Goal: Contribute content: Add original content to the website for others to see

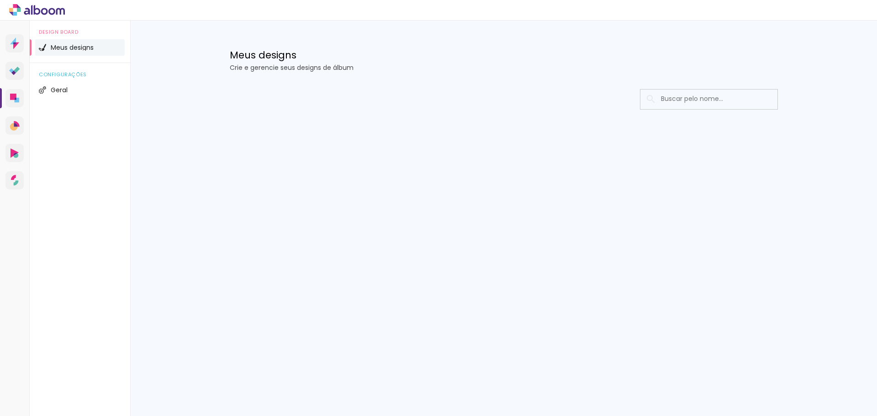
click at [29, 44] on div "Prosite Website + Landing pages Proof Sistema de seleção e venda de fotos Desig…" at bounding box center [15, 229] width 30 height 416
click at [55, 49] on span "Meus designs" at bounding box center [72, 47] width 43 height 6
click at [699, 86] on div at bounding box center [504, 127] width 594 height 94
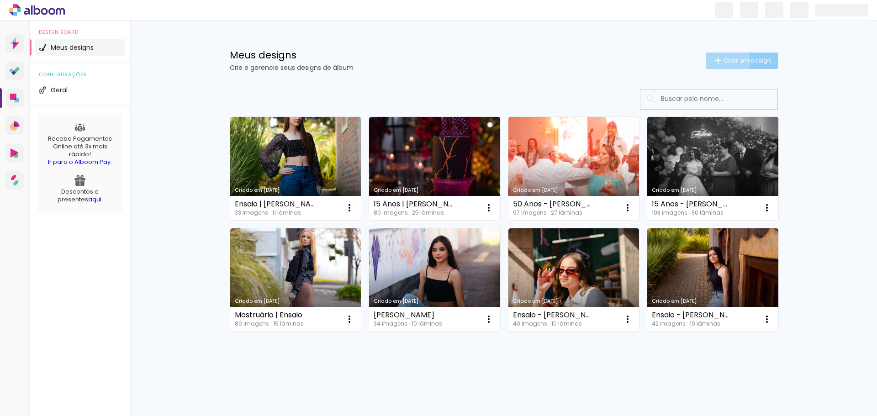
click at [724, 61] on span "Criar um design" at bounding box center [748, 61] width 48 height 6
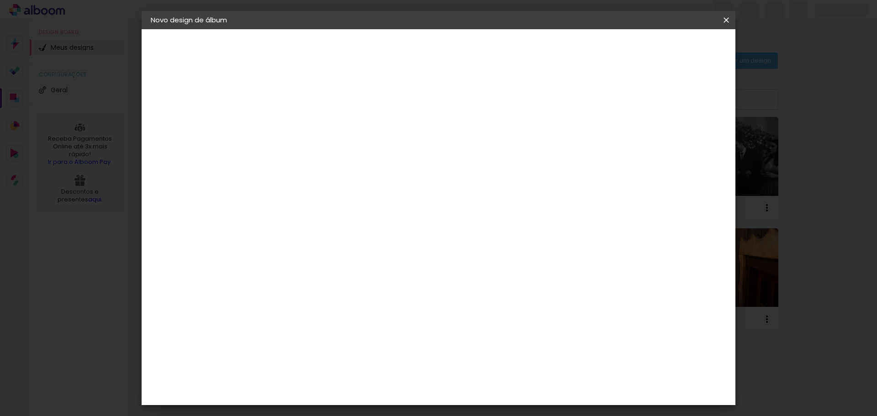
click at [300, 128] on input at bounding box center [300, 123] width 0 height 14
type input "15 Anos - [PERSON_NAME]"
type paper-input "15 Anos - [PERSON_NAME]"
click at [0, 0] on slot "Avançar" at bounding box center [0, 0] width 0 height 0
click at [370, 157] on paper-input-container at bounding box center [323, 146] width 99 height 21
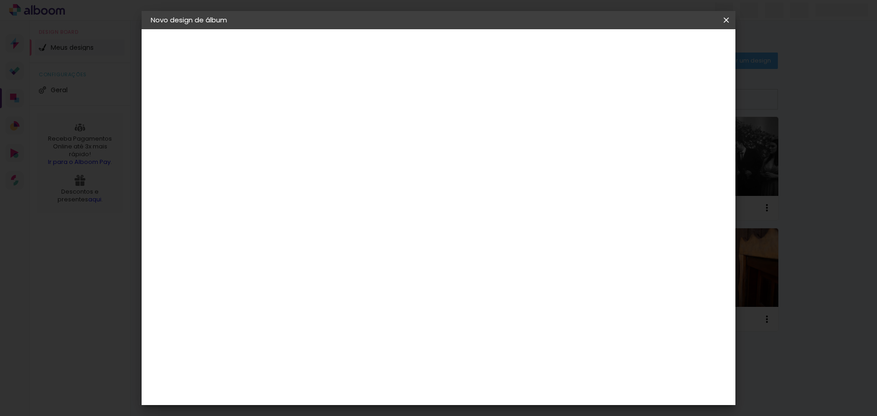
type input "go"
type paper-input "go"
click at [355, 211] on paper-item "Go image" at bounding box center [314, 208] width 80 height 24
click at [460, 63] on header "Fornecedor Escolha um fornecedor ou avance com o tamanho livre. Voltar Avançar" at bounding box center [360, 60] width 200 height 62
click at [447, 47] on paper-button "Avançar" at bounding box center [424, 49] width 45 height 16
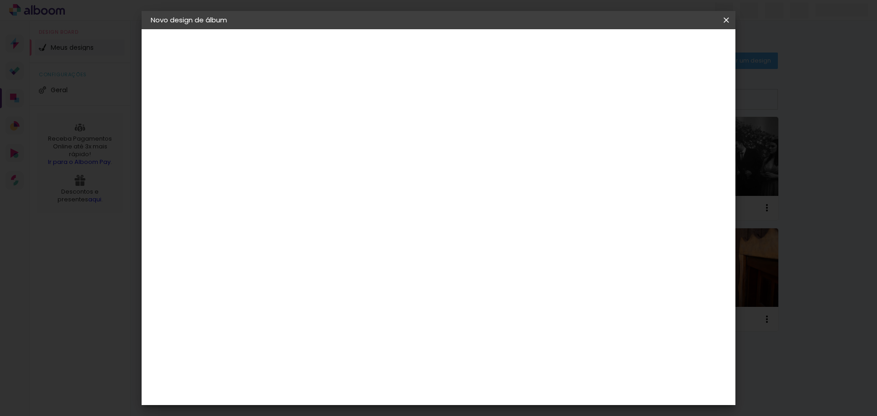
click at [336, 152] on input "text" at bounding box center [318, 159] width 36 height 14
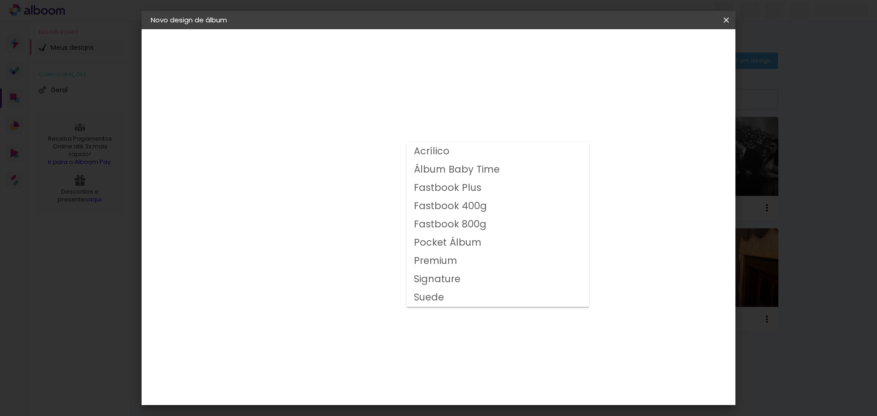
click at [0, 0] on slot "Fastbook 800g" at bounding box center [0, 0] width 0 height 0
type input "Fastbook 800g"
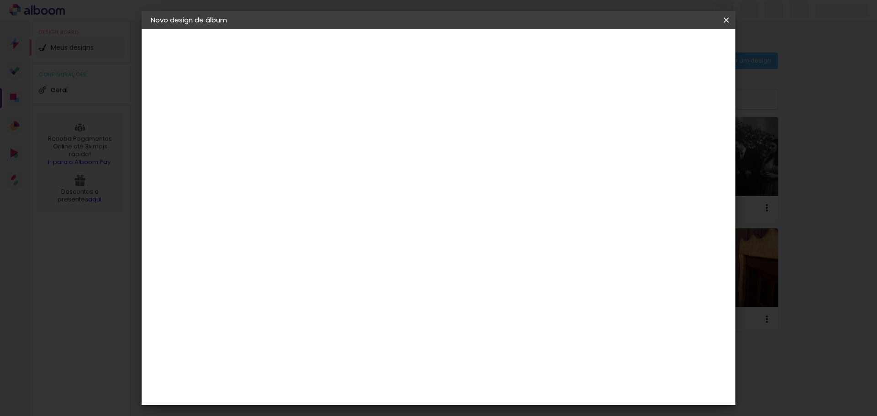
scroll to position [137, 0]
click at [362, 290] on span "25 × 25" at bounding box center [340, 302] width 42 height 24
click at [0, 0] on slot "Avançar" at bounding box center [0, 0] width 0 height 0
click at [618, 99] on div at bounding box center [613, 99] width 8 height 8
type paper-checkbox "on"
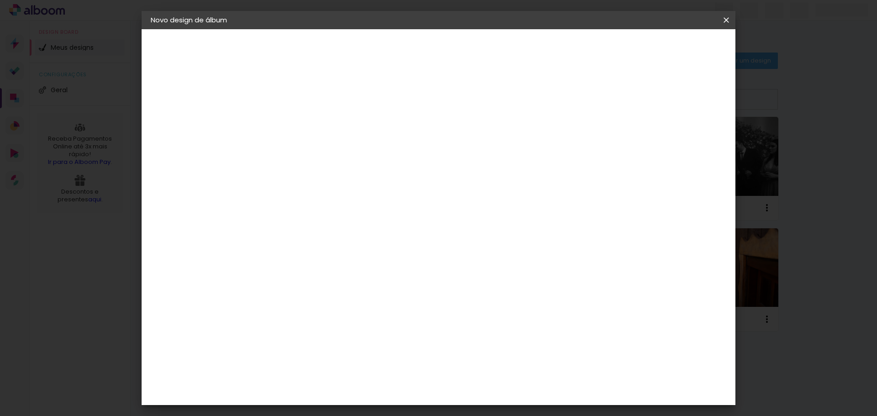
click at [618, 99] on div at bounding box center [613, 99] width 8 height 8
click at [293, 95] on input "2" at bounding box center [293, 98] width 32 height 11
type input "1"
type paper-input "1"
click at [305, 100] on input "1" at bounding box center [293, 98] width 32 height 11
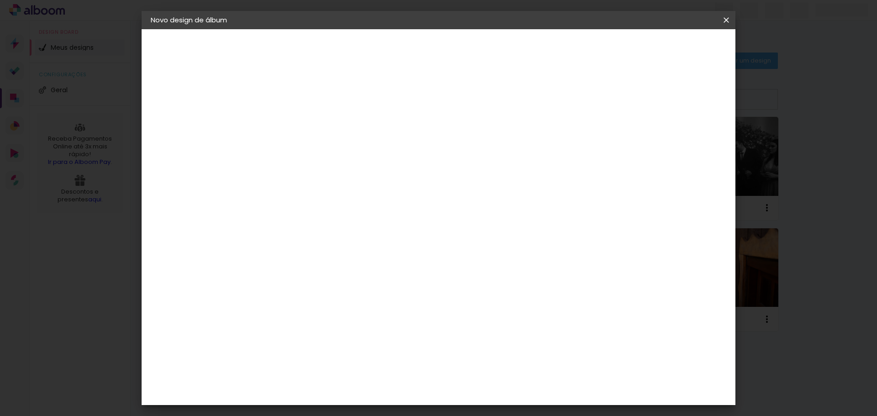
click at [288, 138] on div "25.4 cm Largura da página 25.4 cm Altura 50.8 cm Largura da lâmina (2 páginas) …" at bounding box center [476, 145] width 404 height 73
click at [618, 99] on div at bounding box center [613, 99] width 8 height 8
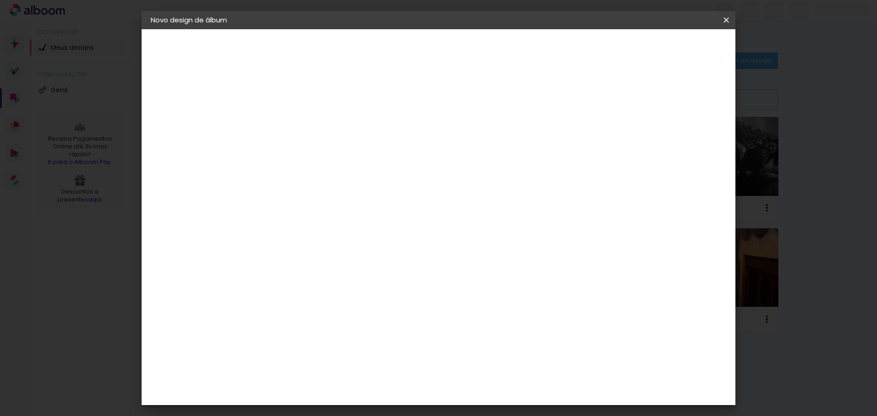
click at [669, 47] on span "Iniciar design" at bounding box center [649, 48] width 42 height 6
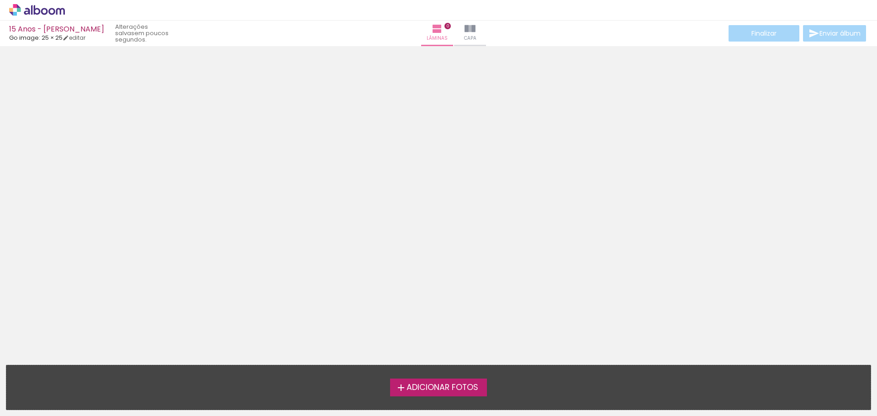
click at [437, 389] on span "Adicionar Fotos" at bounding box center [443, 388] width 72 height 8
click at [0, 0] on input "file" at bounding box center [0, 0] width 0 height 0
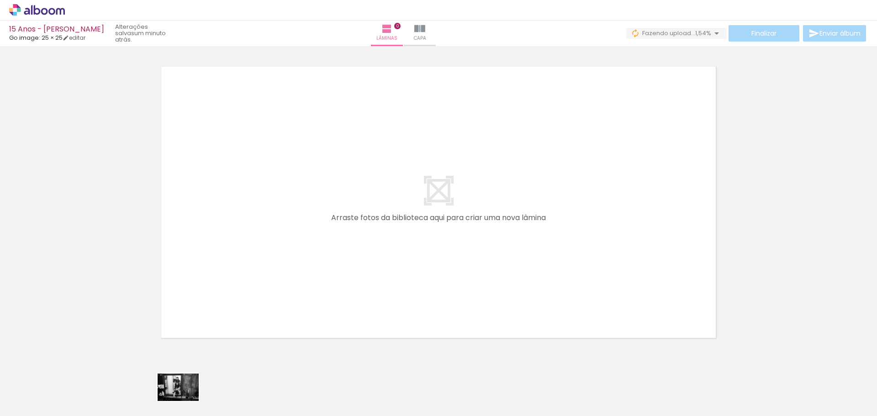
drag, startPoint x: 199, startPoint y: 385, endPoint x: 187, endPoint y: 400, distance: 18.8
click at [187, 400] on div at bounding box center [193, 385] width 45 height 30
click at [105, 393] on div at bounding box center [91, 385] width 27 height 41
click at [105, 397] on div at bounding box center [91, 385] width 27 height 41
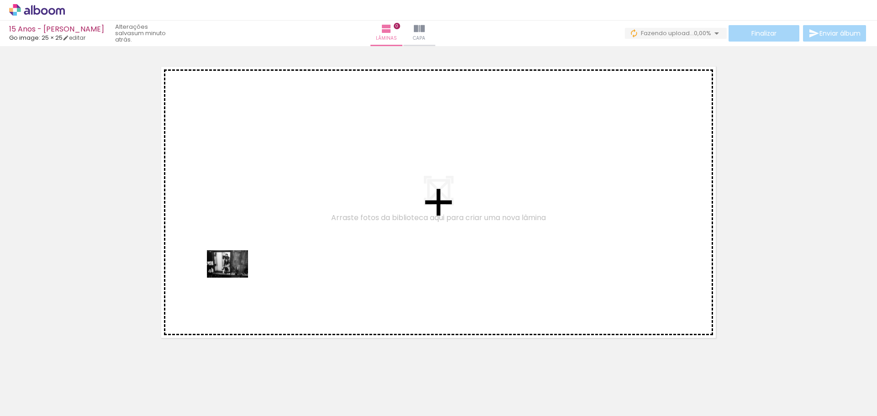
drag, startPoint x: 201, startPoint y: 391, endPoint x: 234, endPoint y: 278, distance: 117.8
click at [234, 278] on quentale-workspace at bounding box center [438, 208] width 877 height 416
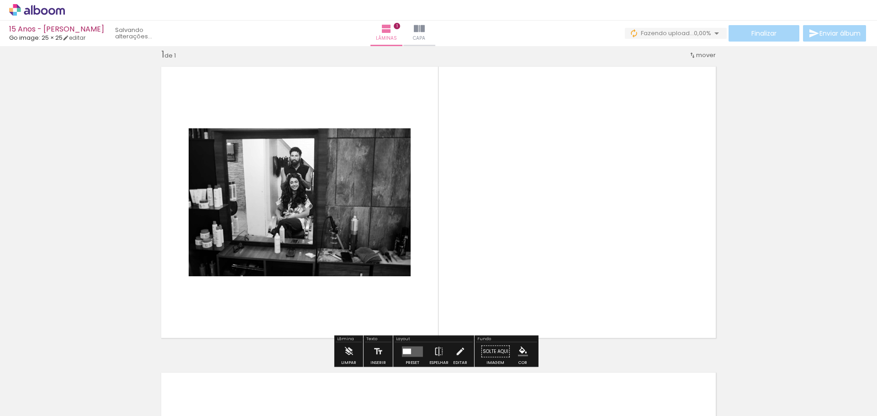
scroll to position [12, 0]
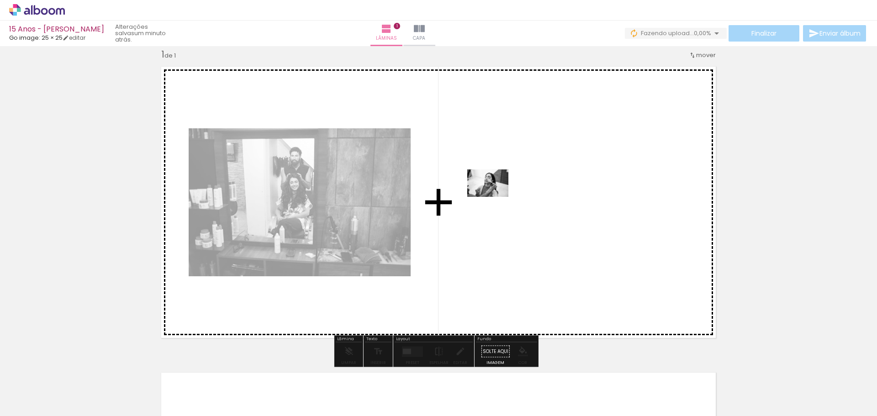
drag, startPoint x: 376, startPoint y: 344, endPoint x: 495, endPoint y: 197, distance: 189.4
click at [495, 197] on quentale-workspace at bounding box center [438, 208] width 877 height 416
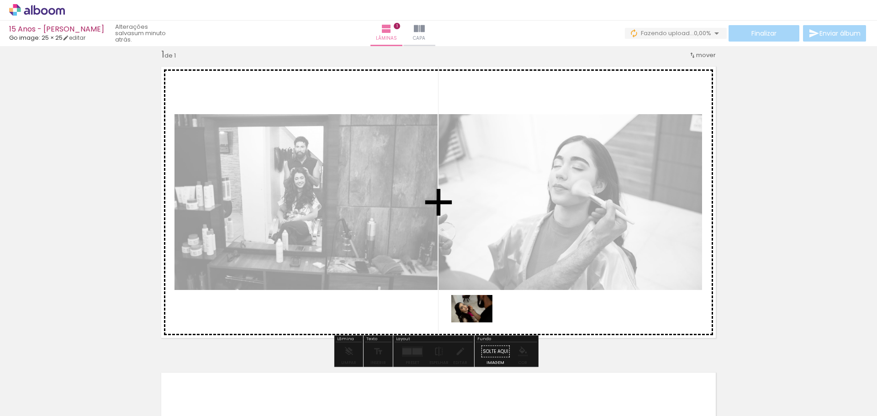
drag, startPoint x: 404, startPoint y: 394, endPoint x: 480, endPoint y: 323, distance: 103.4
click at [480, 323] on quentale-workspace at bounding box center [438, 208] width 877 height 416
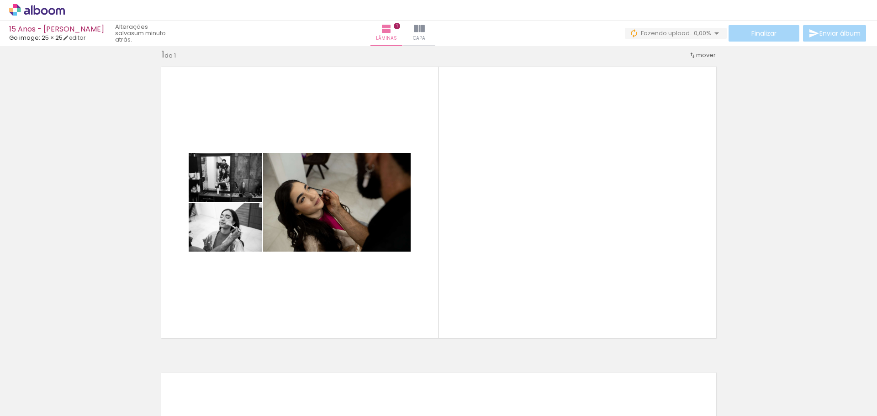
click at [105, 397] on div at bounding box center [91, 385] width 27 height 41
click at [112, 397] on div at bounding box center [91, 385] width 41 height 41
click at [105, 390] on div at bounding box center [91, 385] width 27 height 41
click at [76, 367] on iron-icon at bounding box center [72, 367] width 10 height 10
click at [77, 372] on paper-icon-button at bounding box center [71, 366] width 11 height 11
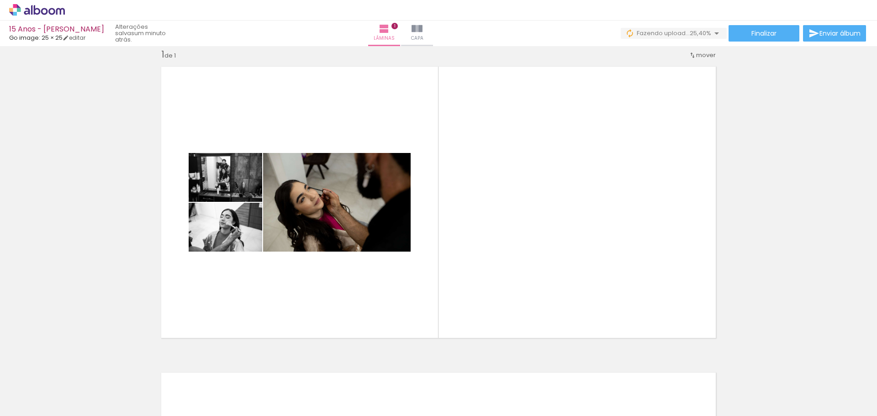
click at [76, 367] on iron-icon at bounding box center [72, 367] width 10 height 10
click at [76, 366] on iron-icon at bounding box center [72, 367] width 10 height 10
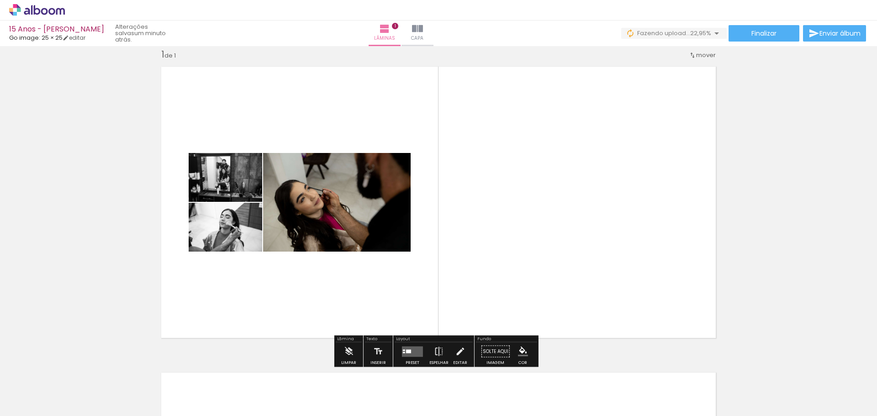
click at [704, 225] on quentale-layouter at bounding box center [438, 202] width 566 height 283
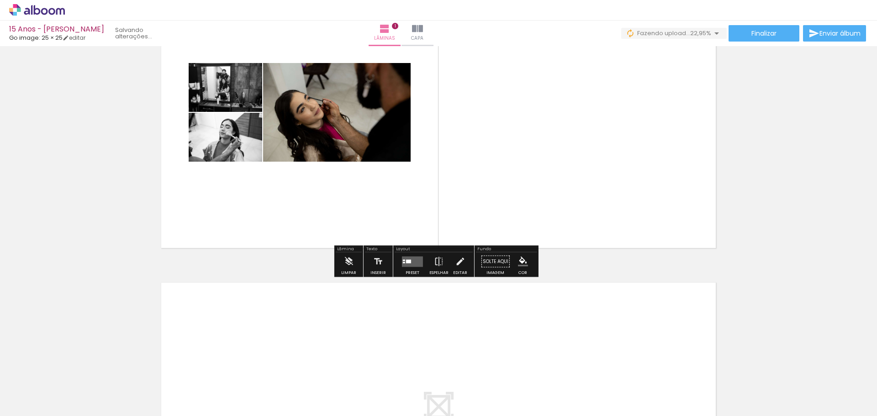
scroll to position [103, 0]
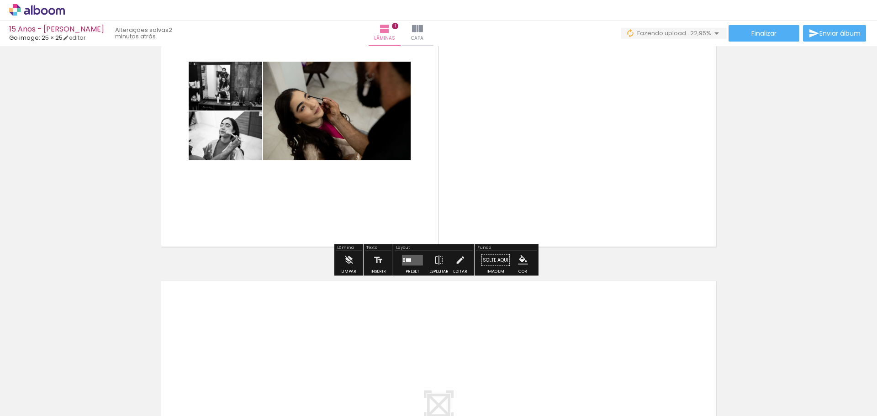
click at [410, 264] on quentale-layouter at bounding box center [412, 260] width 21 height 11
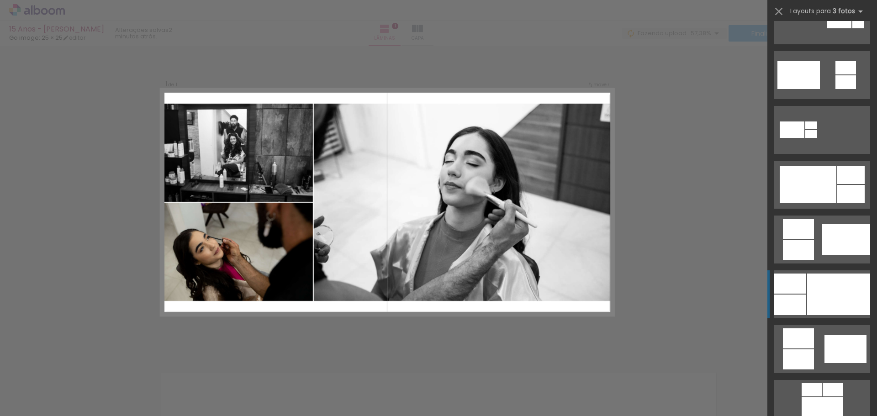
scroll to position [365, 0]
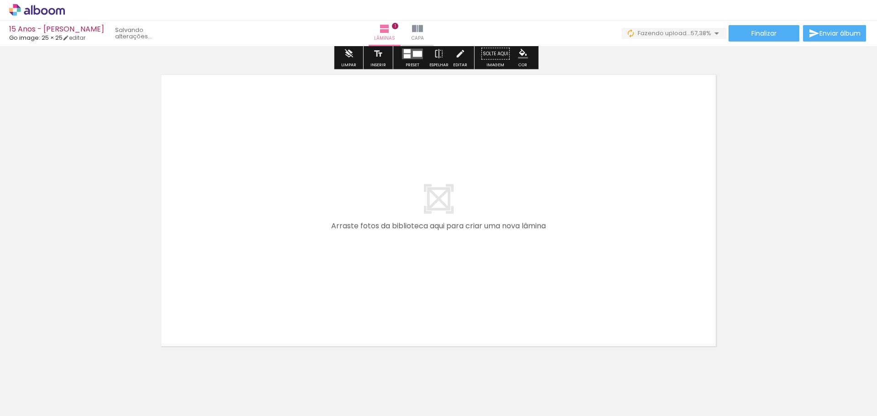
scroll to position [332, 0]
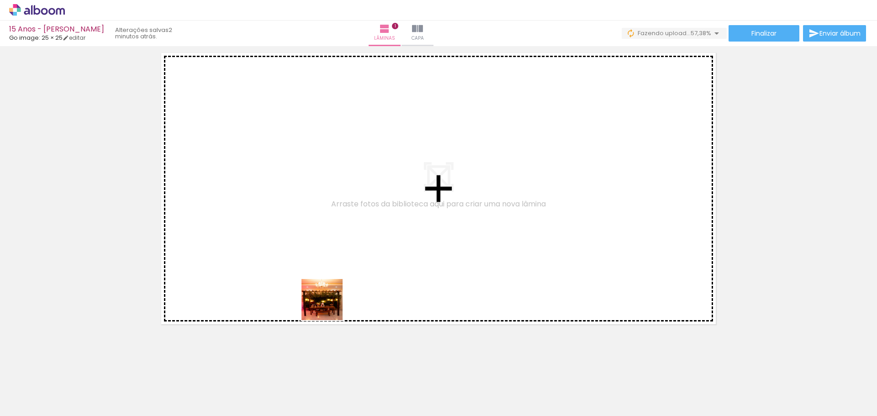
drag, startPoint x: 352, startPoint y: 371, endPoint x: 279, endPoint y: 225, distance: 163.0
click at [279, 225] on quentale-workspace at bounding box center [438, 208] width 877 height 416
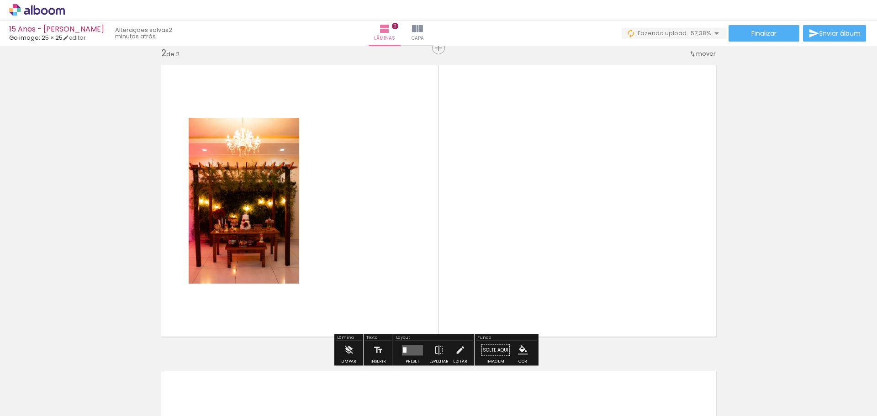
scroll to position [318, 0]
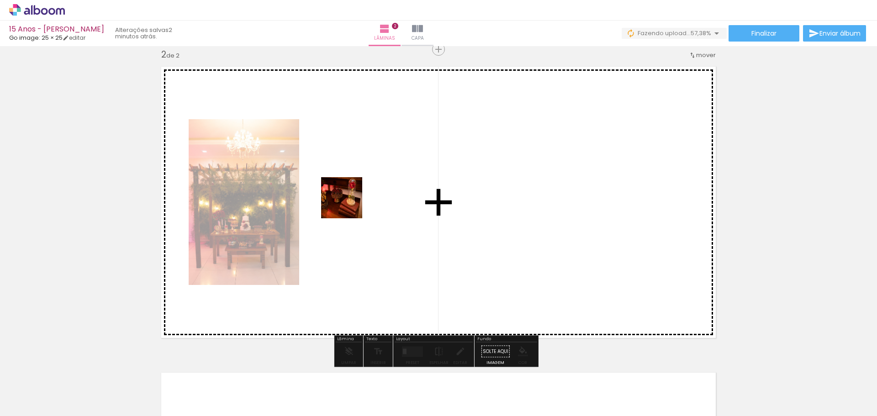
drag, startPoint x: 357, startPoint y: 246, endPoint x: 361, endPoint y: 218, distance: 28.6
click at [349, 205] on quentale-workspace at bounding box center [438, 208] width 877 height 416
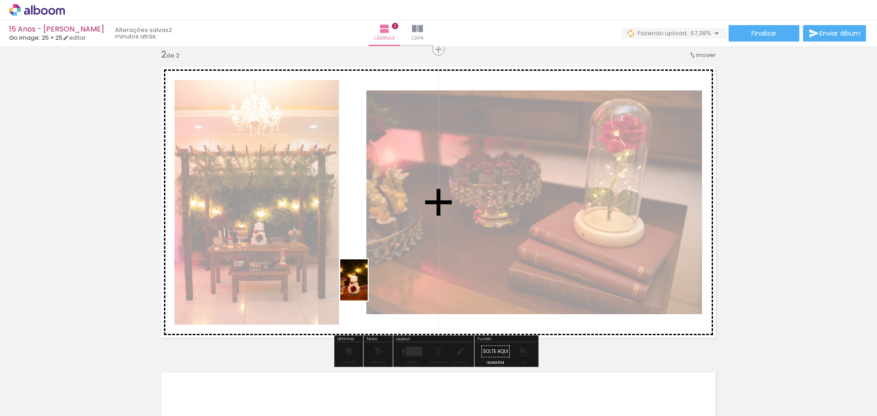
drag, startPoint x: 459, startPoint y: 397, endPoint x: 368, endPoint y: 287, distance: 142.8
click at [368, 287] on quentale-workspace at bounding box center [438, 208] width 877 height 416
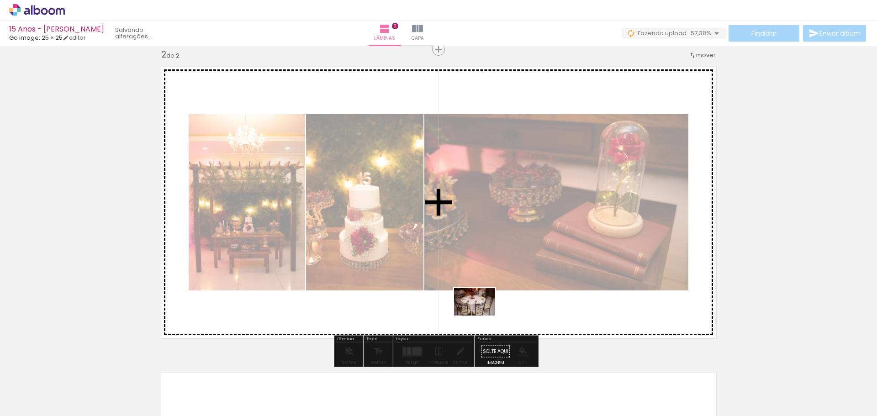
drag, startPoint x: 500, startPoint y: 381, endPoint x: 506, endPoint y: 351, distance: 30.7
click at [482, 316] on quentale-workspace at bounding box center [438, 208] width 877 height 416
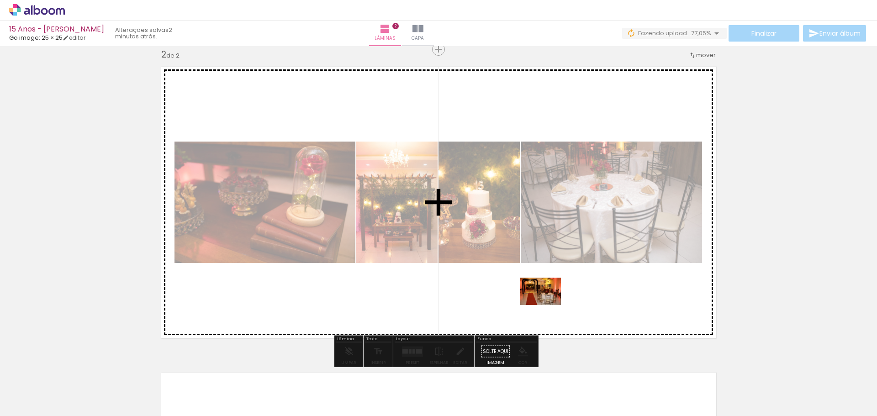
drag, startPoint x: 552, startPoint y: 389, endPoint x: 547, endPoint y: 305, distance: 84.2
click at [547, 305] on quentale-workspace at bounding box center [438, 208] width 877 height 416
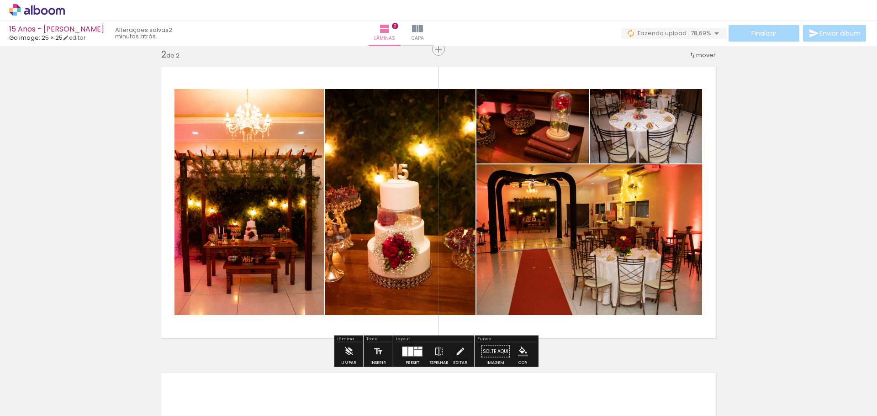
click at [416, 353] on div at bounding box center [418, 353] width 8 height 6
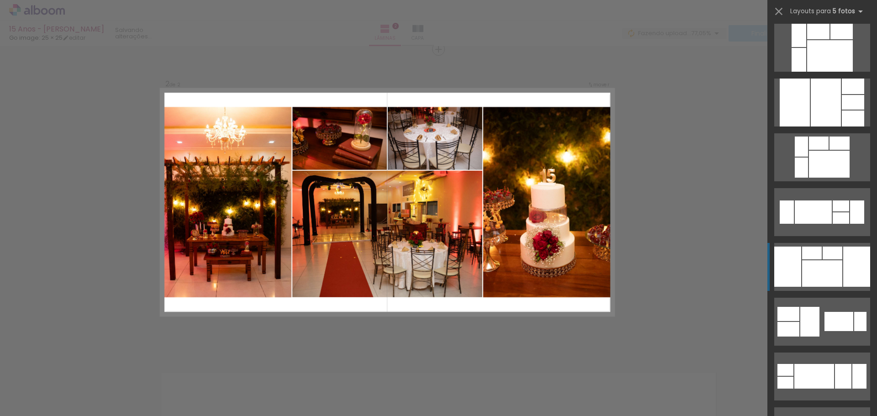
scroll to position [228, 0]
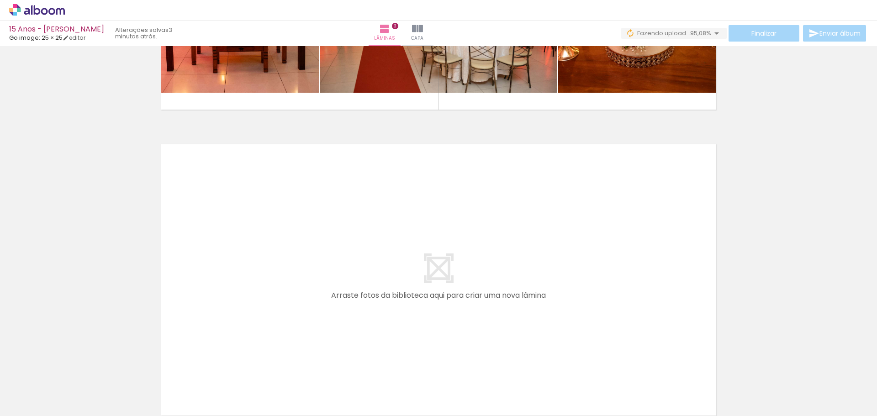
scroll to position [0, 339]
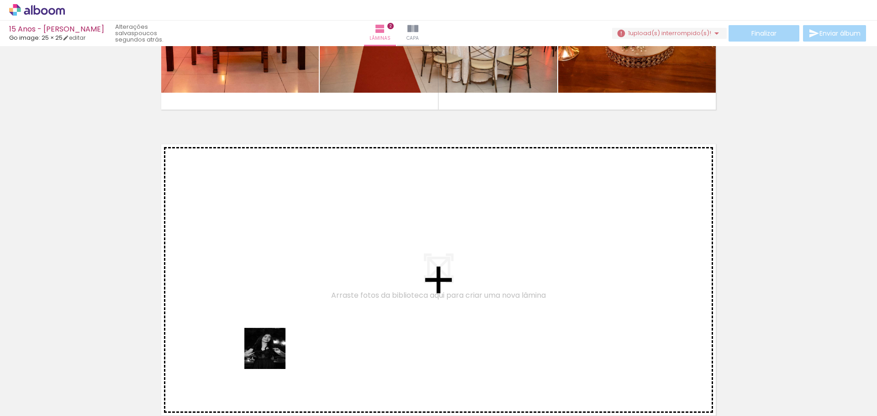
drag, startPoint x: 272, startPoint y: 394, endPoint x: 257, endPoint y: 275, distance: 119.7
click at [257, 275] on quentale-workspace at bounding box center [438, 208] width 877 height 416
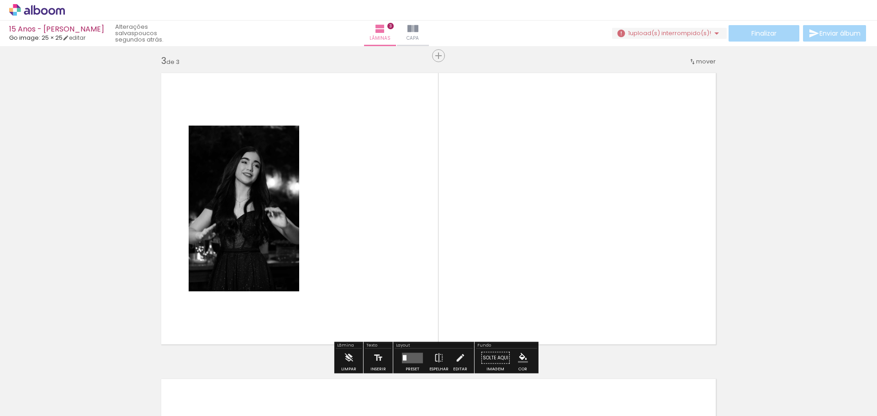
scroll to position [624, 0]
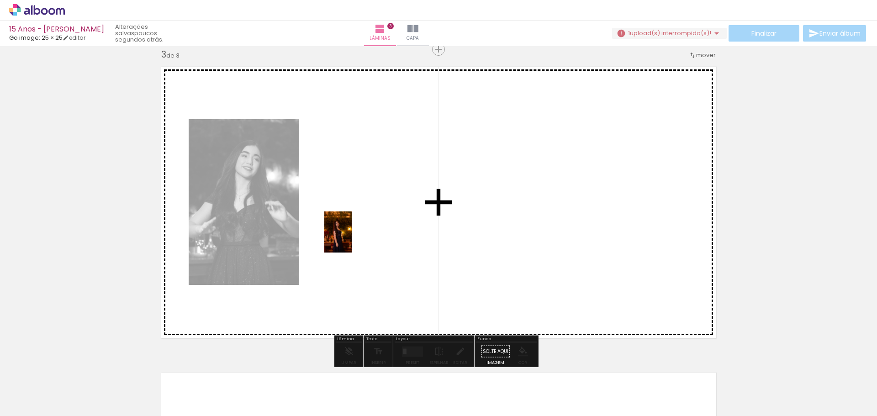
drag, startPoint x: 323, startPoint y: 389, endPoint x: 352, endPoint y: 239, distance: 152.7
click at [352, 239] on quentale-workspace at bounding box center [438, 208] width 877 height 416
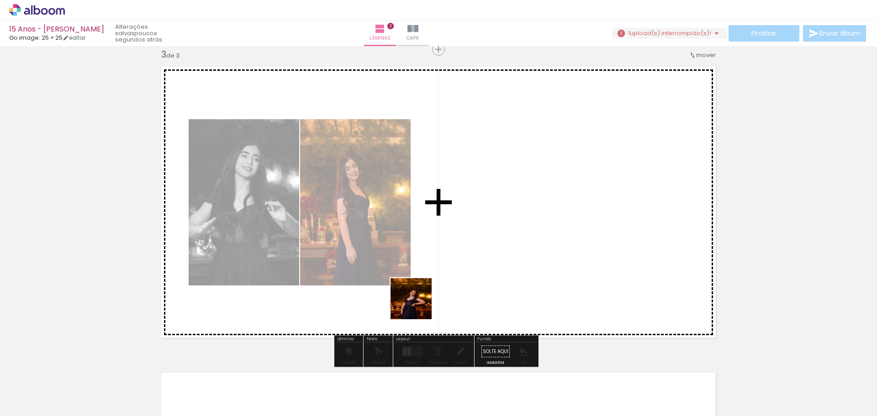
drag, startPoint x: 418, startPoint y: 306, endPoint x: 497, endPoint y: 206, distance: 126.9
click at [497, 206] on quentale-workspace at bounding box center [438, 208] width 877 height 416
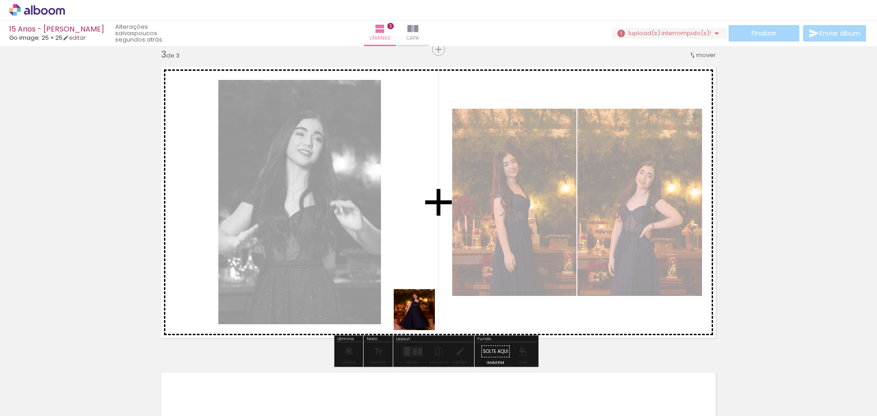
drag, startPoint x: 426, startPoint y: 388, endPoint x: 424, endPoint y: 254, distance: 134.3
click at [424, 254] on quentale-workspace at bounding box center [438, 208] width 877 height 416
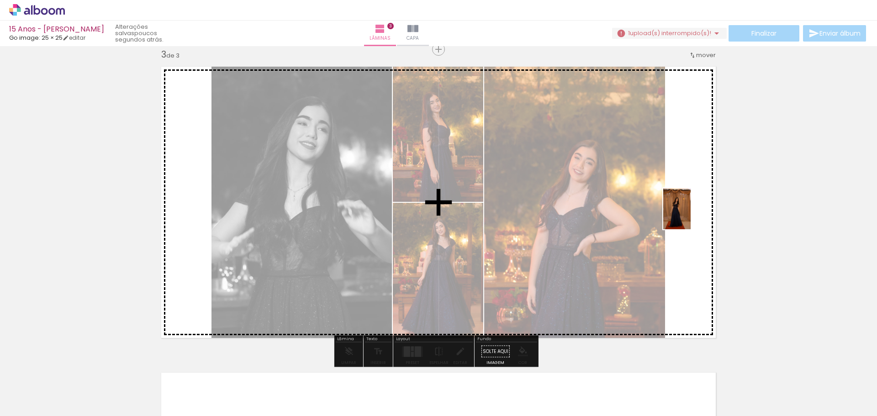
drag, startPoint x: 458, startPoint y: 316, endPoint x: 691, endPoint y: 216, distance: 253.6
click at [691, 216] on quentale-workspace at bounding box center [438, 208] width 877 height 416
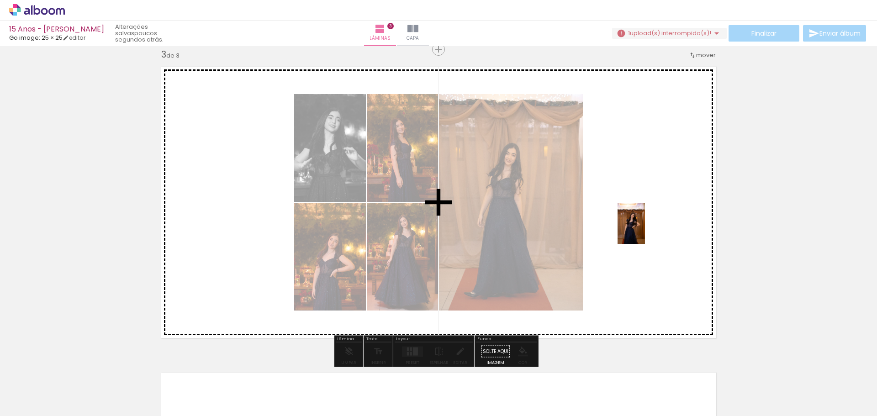
drag, startPoint x: 573, startPoint y: 331, endPoint x: 652, endPoint y: 221, distance: 135.3
click at [652, 221] on quentale-workspace at bounding box center [438, 208] width 877 height 416
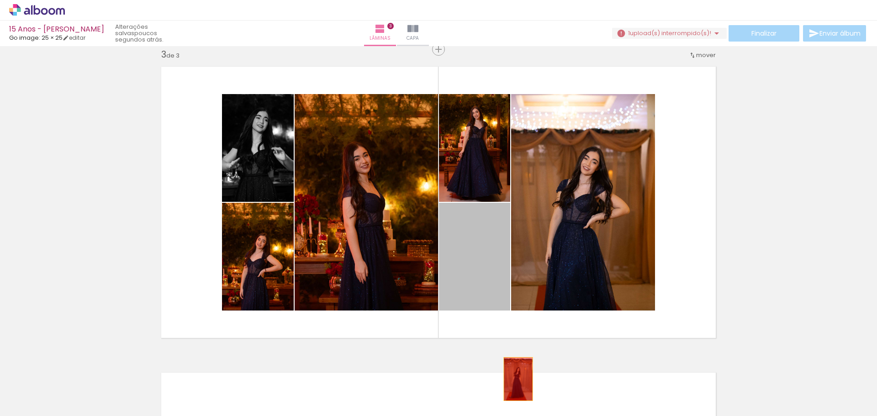
drag, startPoint x: 490, startPoint y: 265, endPoint x: 516, endPoint y: 380, distance: 118.0
click at [516, 381] on quentale-workspace at bounding box center [438, 208] width 877 height 416
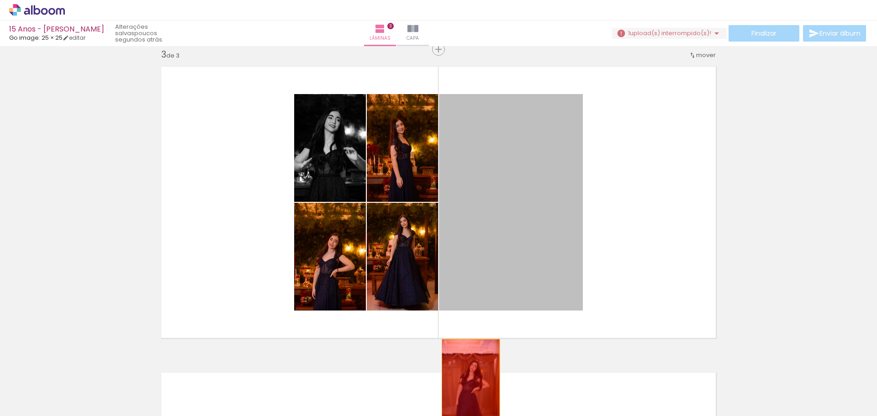
drag, startPoint x: 528, startPoint y: 210, endPoint x: 468, endPoint y: 382, distance: 182.6
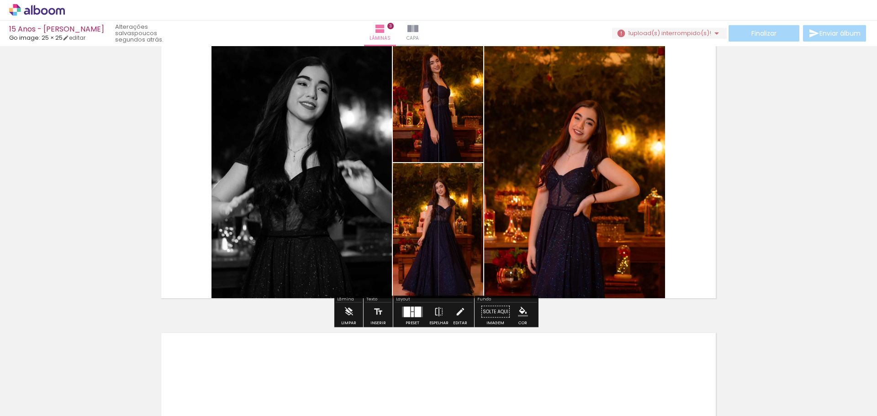
scroll to position [670, 0]
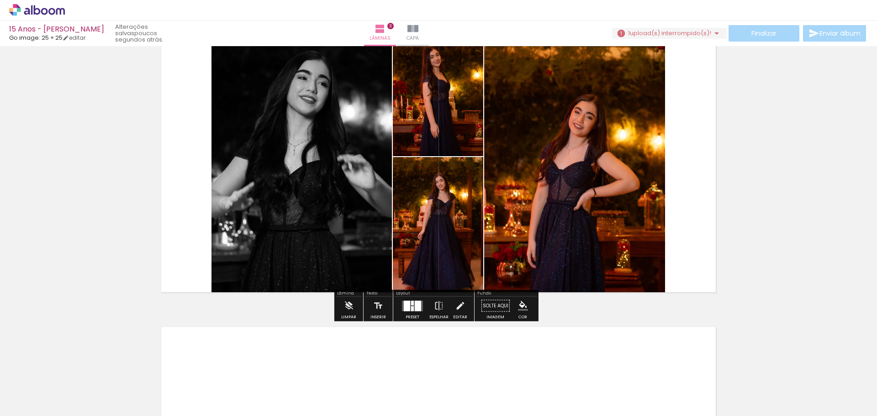
click at [404, 305] on div at bounding box center [407, 306] width 6 height 11
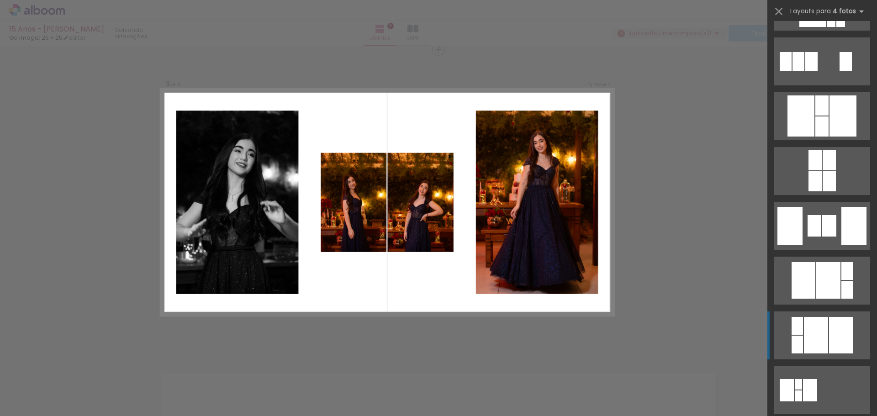
scroll to position [1416, 0]
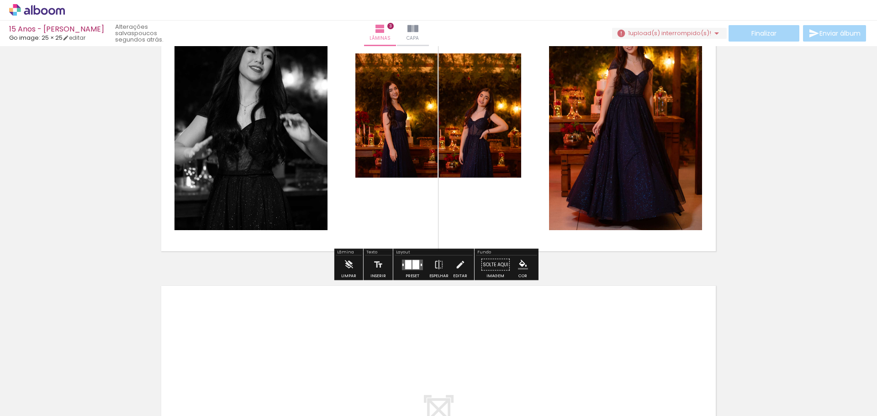
scroll to position [715, 0]
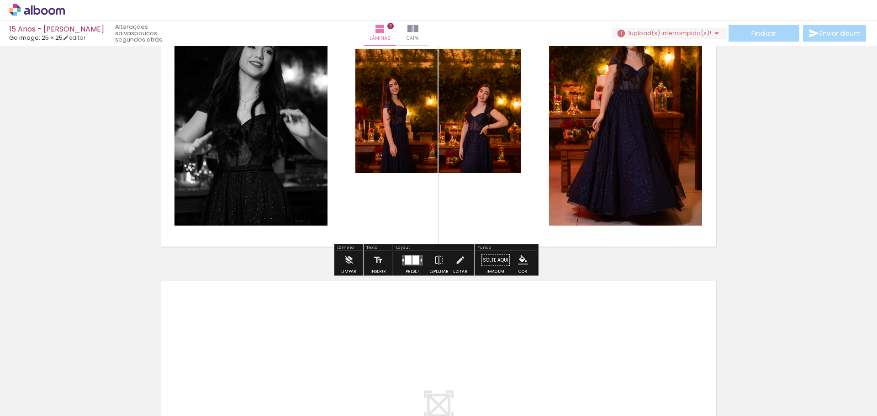
click at [408, 115] on quentale-photo at bounding box center [396, 111] width 82 height 124
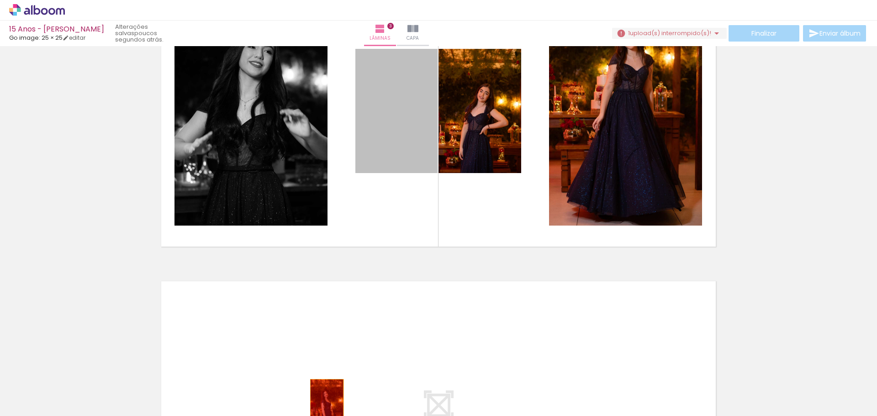
drag, startPoint x: 402, startPoint y: 111, endPoint x: 321, endPoint y: 402, distance: 301.9
click at [323, 403] on quentale-workspace at bounding box center [438, 208] width 877 height 416
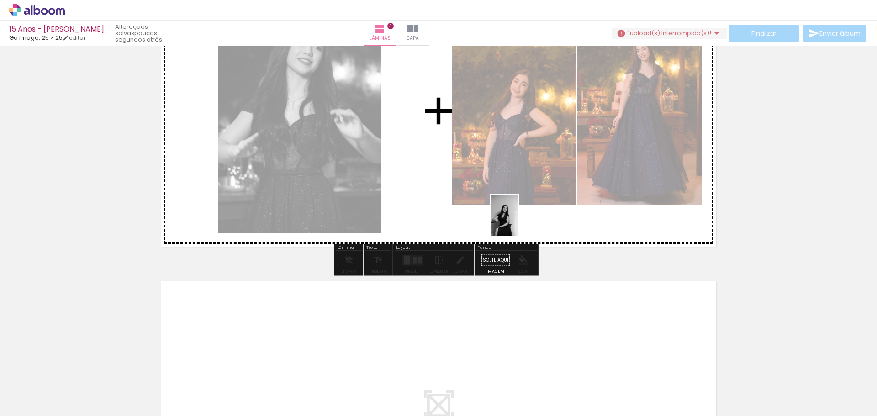
drag, startPoint x: 540, startPoint y: 377, endPoint x: 519, endPoint y: 222, distance: 156.7
click at [519, 222] on quentale-workspace at bounding box center [438, 208] width 877 height 416
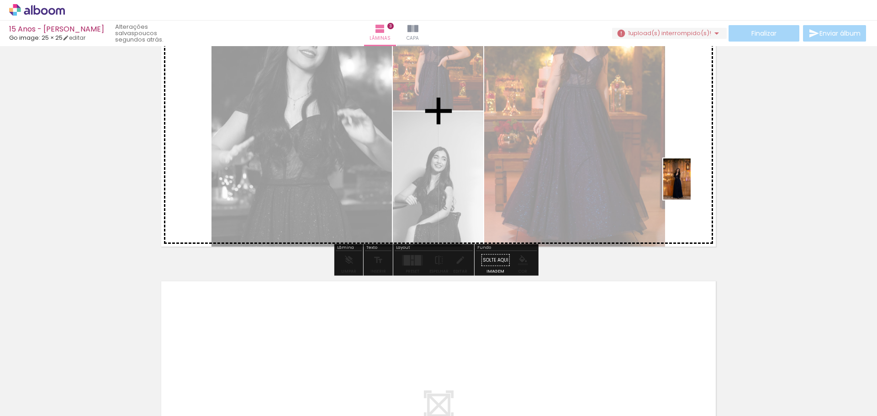
drag, startPoint x: 484, startPoint y: 395, endPoint x: 691, endPoint y: 186, distance: 294.0
click at [691, 186] on quentale-workspace at bounding box center [438, 208] width 877 height 416
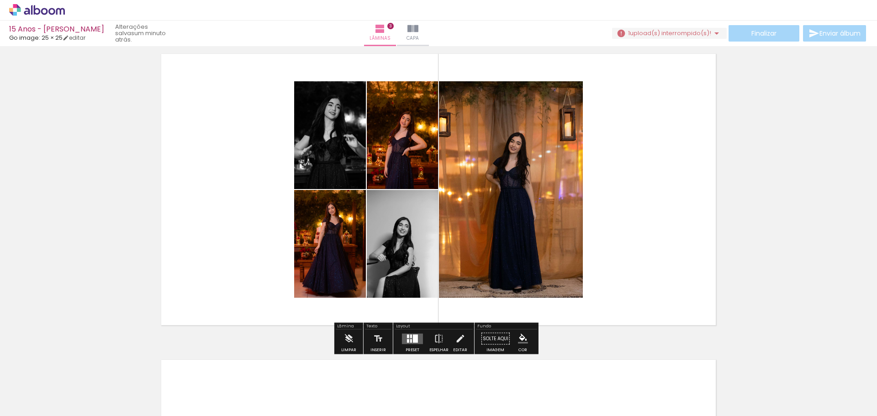
scroll to position [670, 0]
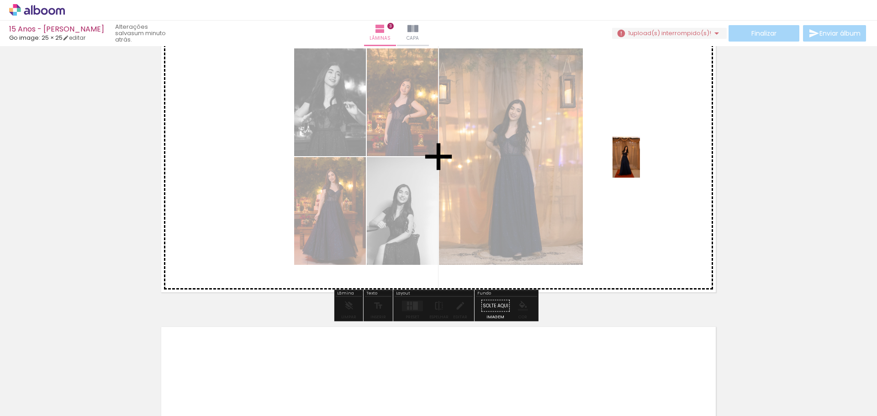
drag, startPoint x: 387, startPoint y: 390, endPoint x: 640, endPoint y: 163, distance: 339.7
click at [640, 163] on quentale-workspace at bounding box center [438, 208] width 877 height 416
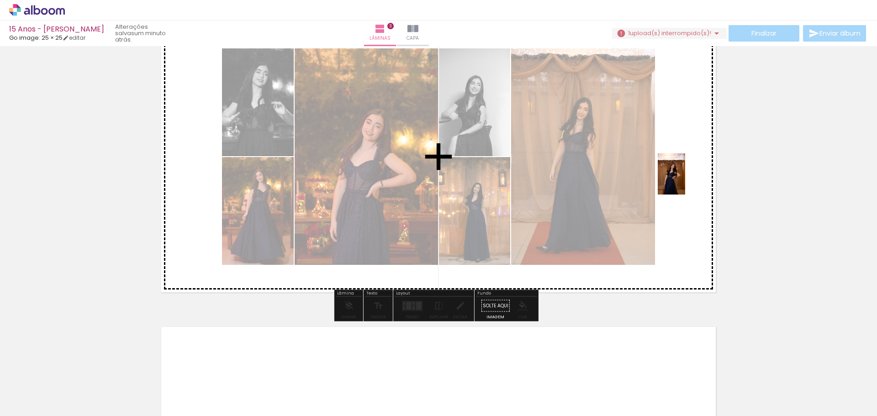
drag, startPoint x: 437, startPoint y: 400, endPoint x: 685, endPoint y: 181, distance: 331.1
click at [685, 181] on quentale-workspace at bounding box center [438, 208] width 877 height 416
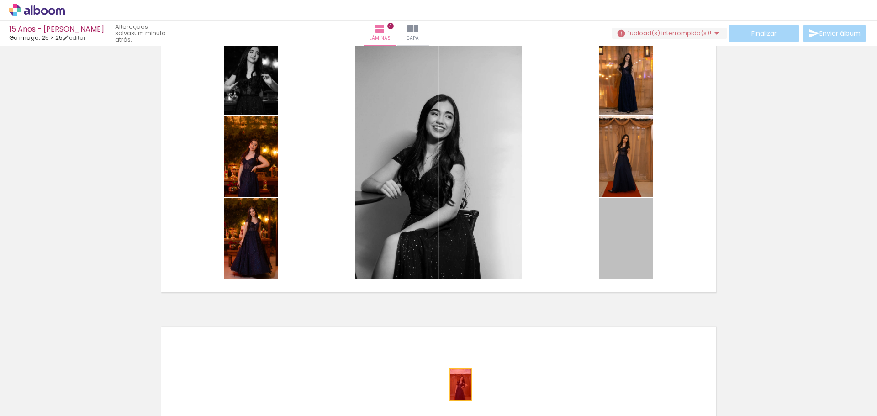
drag, startPoint x: 610, startPoint y: 238, endPoint x: 457, endPoint y: 384, distance: 210.7
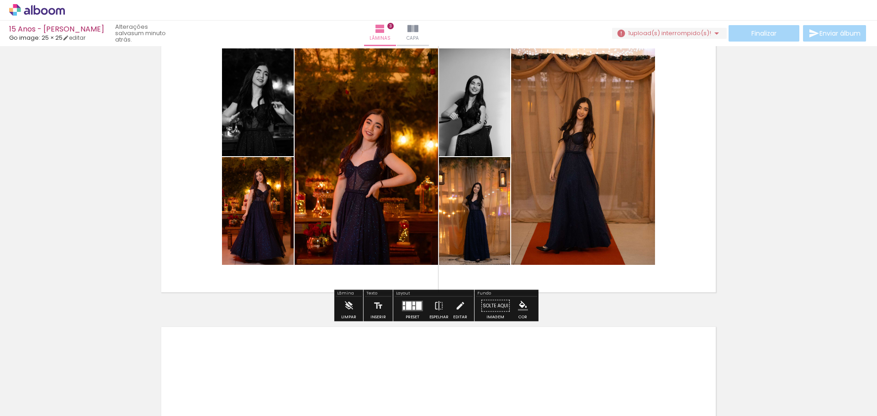
click at [402, 309] on quentale-layouter at bounding box center [412, 306] width 21 height 11
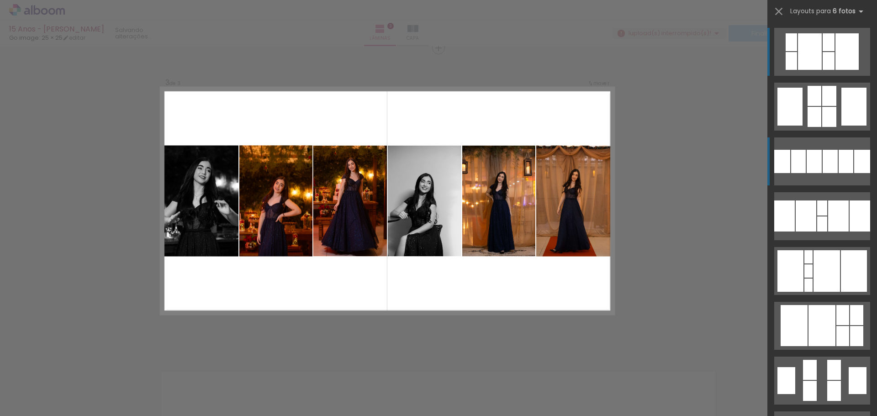
scroll to position [624, 0]
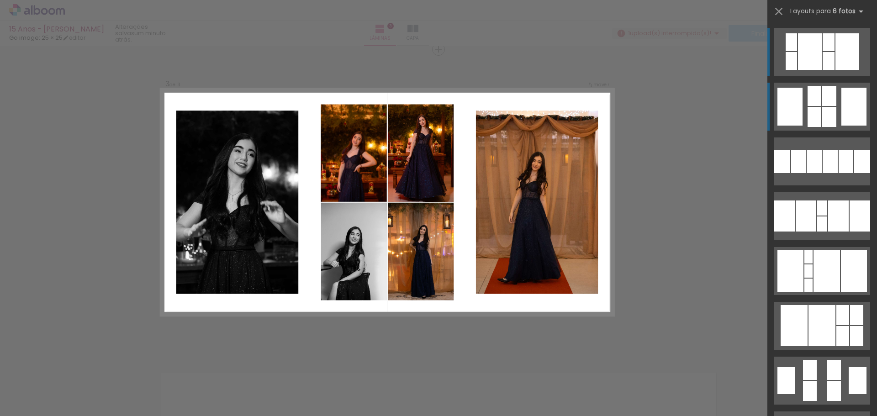
click at [822, 98] on div at bounding box center [829, 96] width 14 height 20
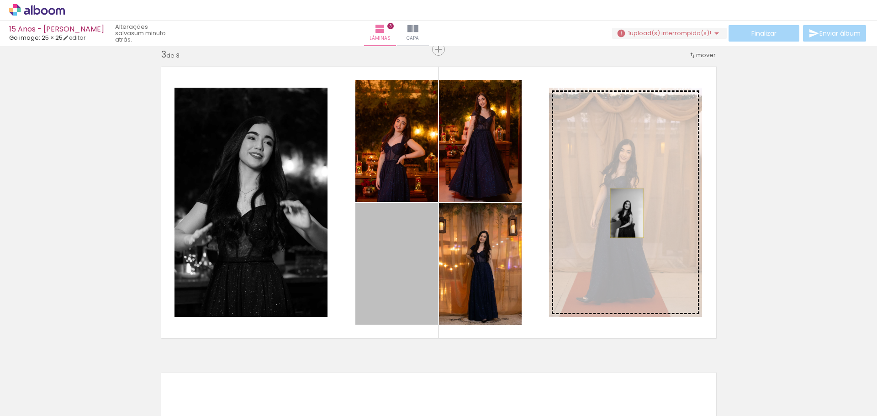
drag, startPoint x: 390, startPoint y: 267, endPoint x: 621, endPoint y: 215, distance: 236.4
click at [0, 0] on slot at bounding box center [0, 0] width 0 height 0
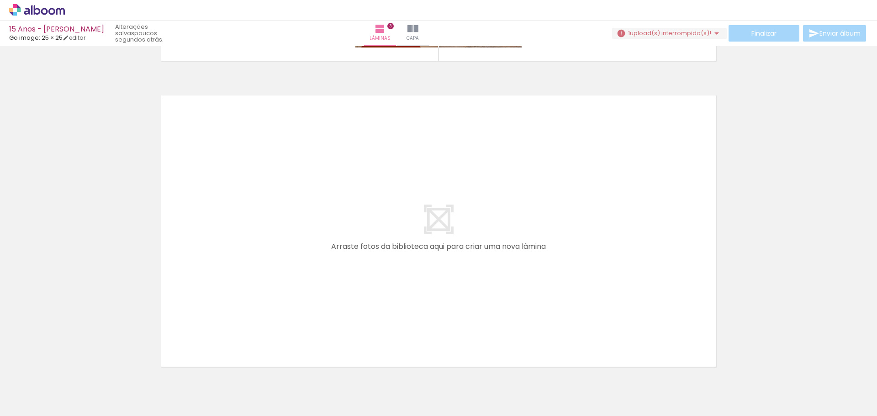
scroll to position [0, 694]
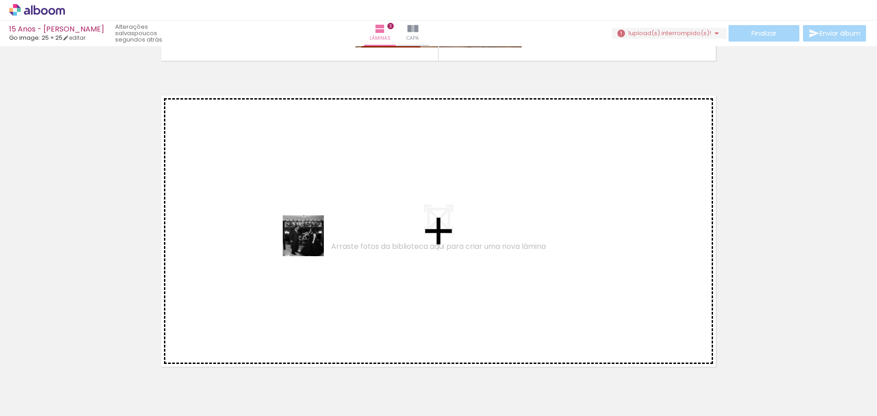
drag, startPoint x: 377, startPoint y: 392, endPoint x: 310, endPoint y: 243, distance: 163.6
click at [310, 243] on quentale-workspace at bounding box center [438, 208] width 877 height 416
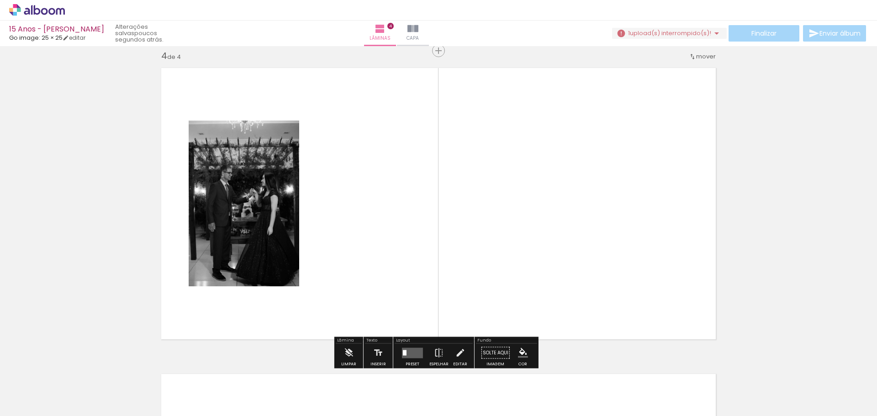
scroll to position [930, 0]
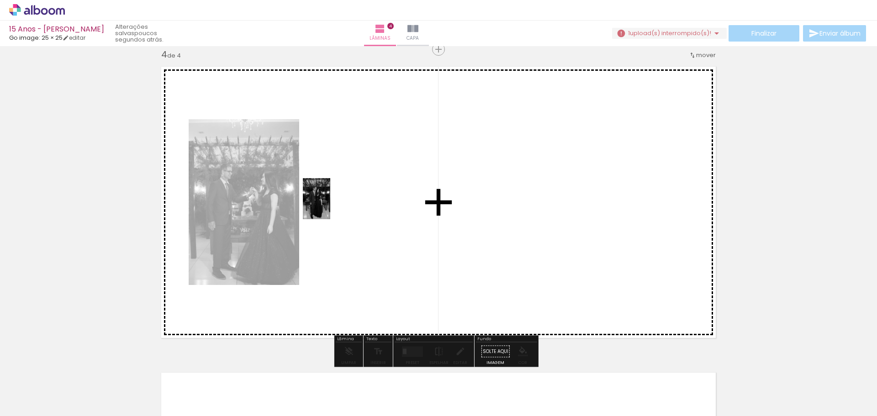
drag, startPoint x: 227, startPoint y: 376, endPoint x: 382, endPoint y: 190, distance: 242.6
click at [382, 190] on quentale-workspace at bounding box center [438, 208] width 877 height 416
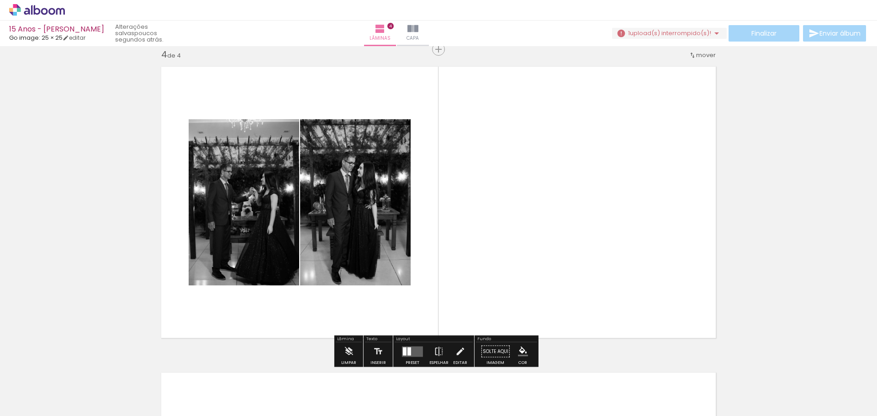
scroll to position [0, 694]
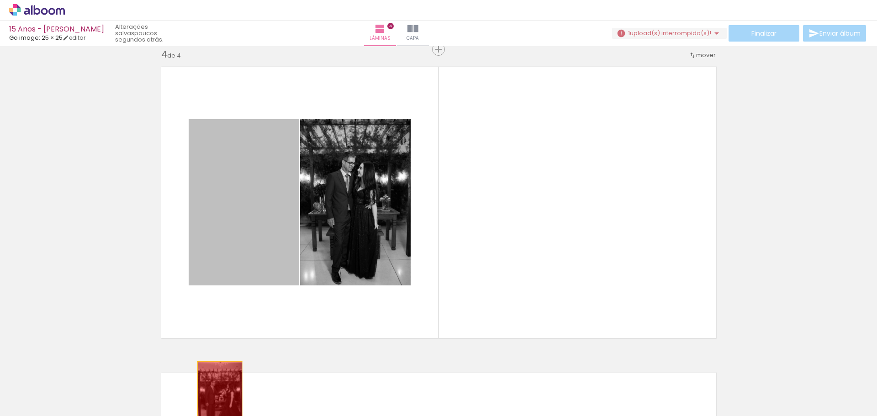
drag, startPoint x: 231, startPoint y: 179, endPoint x: 217, endPoint y: 395, distance: 216.6
click at [217, 395] on quentale-workspace at bounding box center [438, 208] width 877 height 416
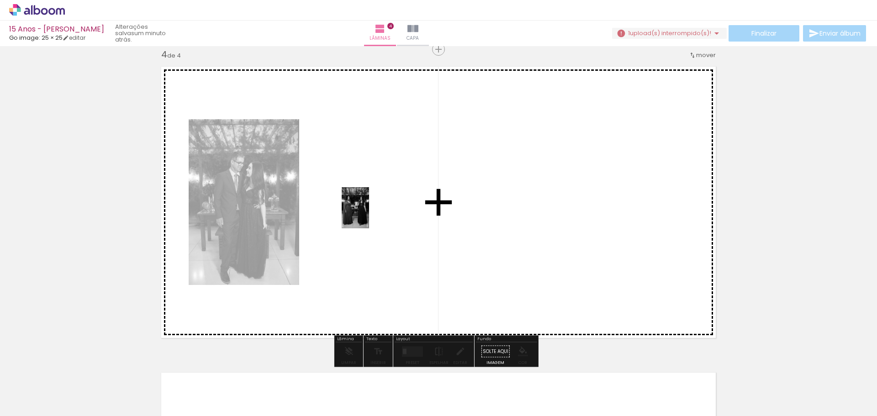
drag, startPoint x: 630, startPoint y: 399, endPoint x: 369, endPoint y: 215, distance: 319.7
click at [369, 215] on quentale-workspace at bounding box center [438, 208] width 877 height 416
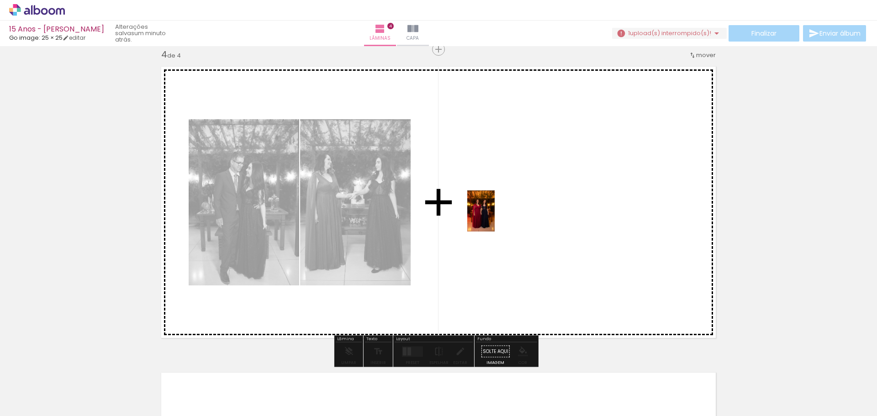
drag, startPoint x: 583, startPoint y: 394, endPoint x: 495, endPoint y: 218, distance: 197.4
click at [495, 218] on quentale-workspace at bounding box center [438, 208] width 877 height 416
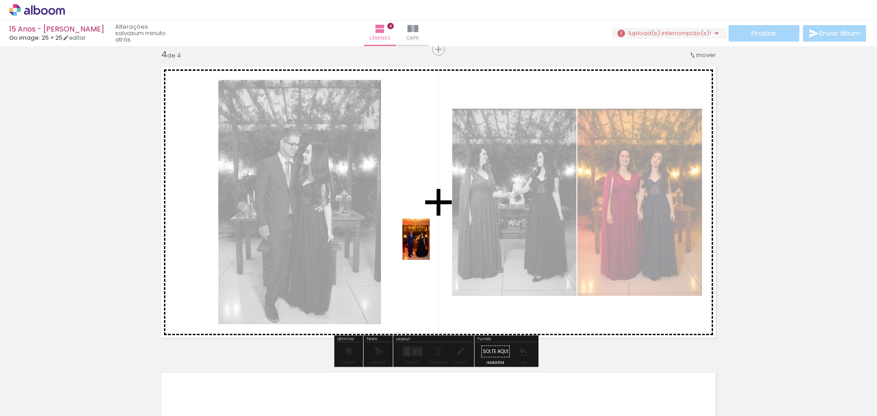
drag, startPoint x: 326, startPoint y: 401, endPoint x: 430, endPoint y: 246, distance: 186.4
click at [430, 246] on quentale-workspace at bounding box center [438, 208] width 877 height 416
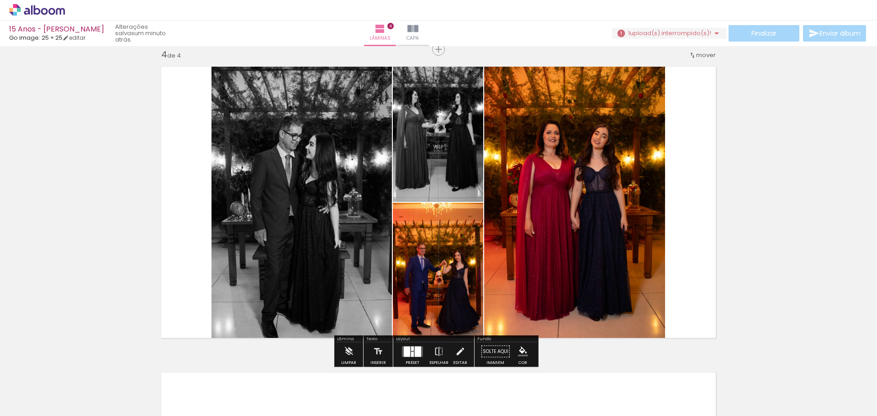
click at [409, 357] on div at bounding box center [412, 352] width 25 height 18
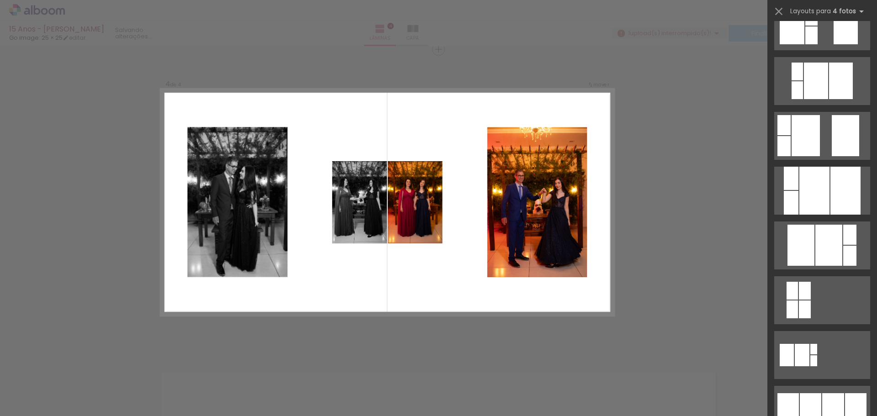
scroll to position [457, 0]
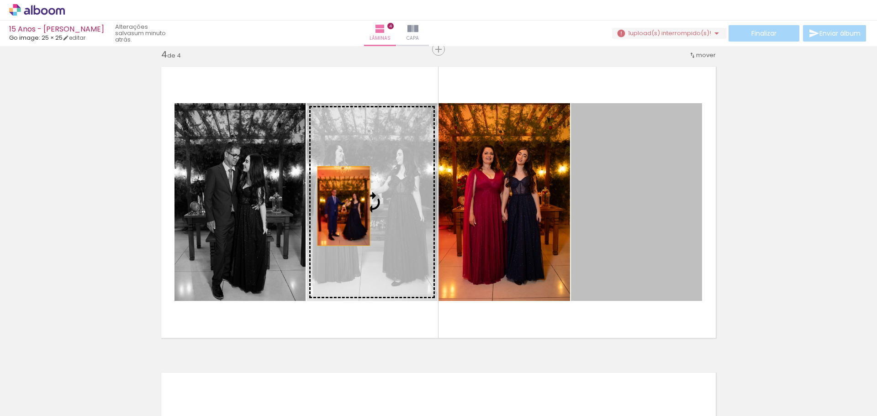
drag, startPoint x: 628, startPoint y: 218, endPoint x: 340, endPoint y: 206, distance: 287.6
click at [0, 0] on slot at bounding box center [0, 0] width 0 height 0
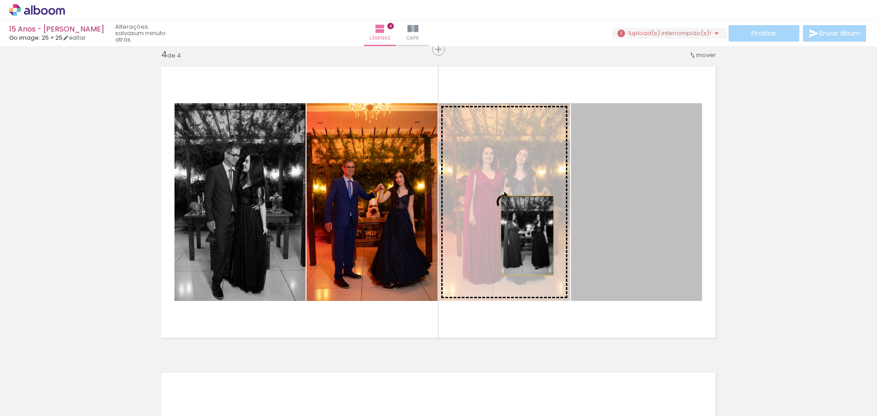
drag, startPoint x: 640, startPoint y: 243, endPoint x: 525, endPoint y: 235, distance: 115.4
click at [0, 0] on slot at bounding box center [0, 0] width 0 height 0
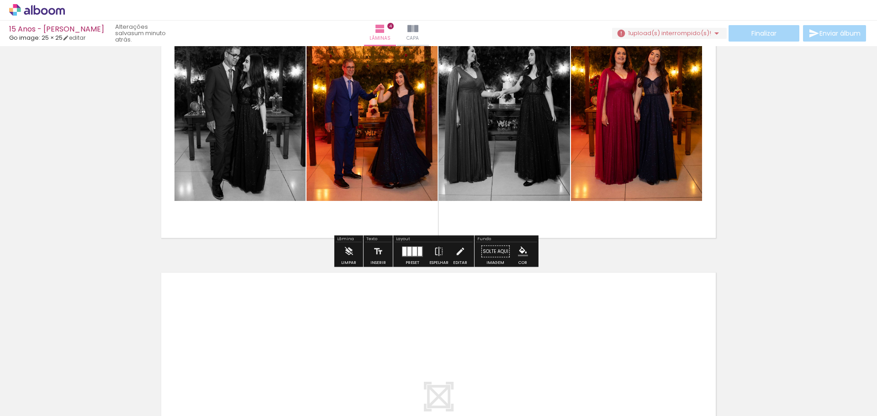
scroll to position [1067, 0]
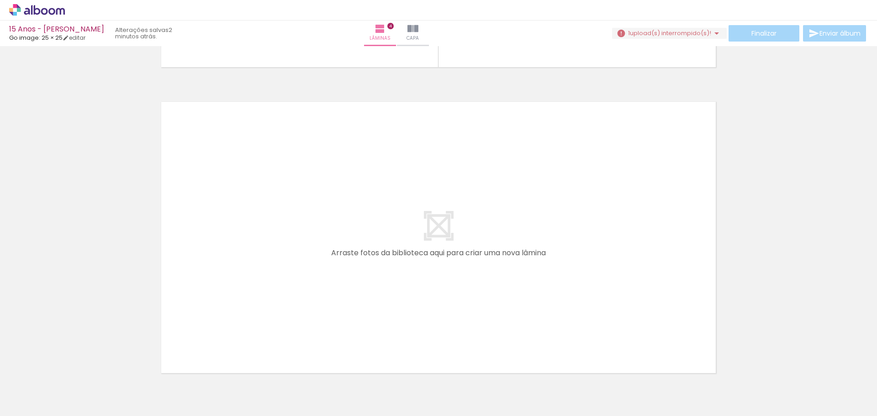
scroll to position [1204, 0]
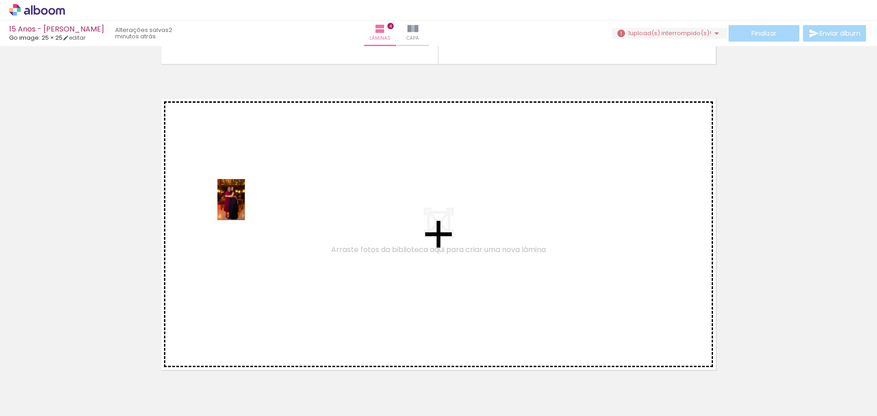
drag, startPoint x: 348, startPoint y: 361, endPoint x: 244, endPoint y: 204, distance: 187.9
click at [244, 204] on quentale-workspace at bounding box center [438, 208] width 877 height 416
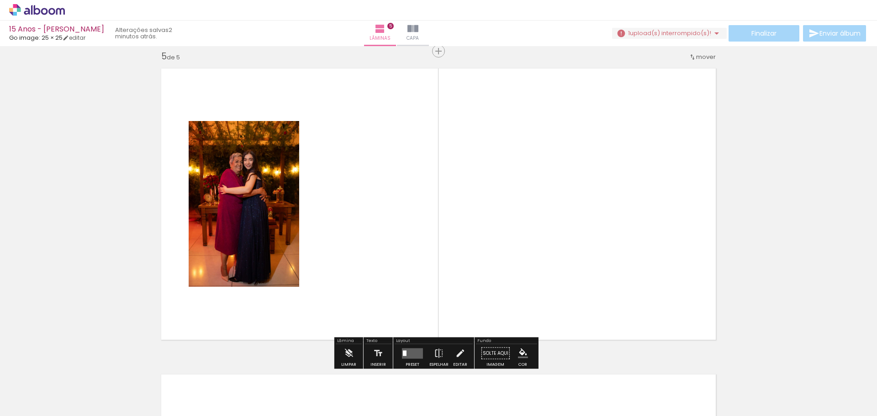
scroll to position [1236, 0]
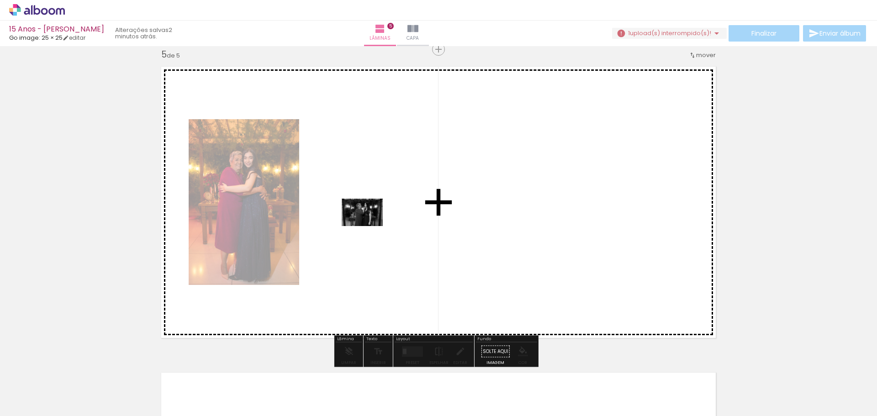
drag, startPoint x: 328, startPoint y: 380, endPoint x: 372, endPoint y: 222, distance: 164.3
click at [372, 222] on quentale-workspace at bounding box center [438, 208] width 877 height 416
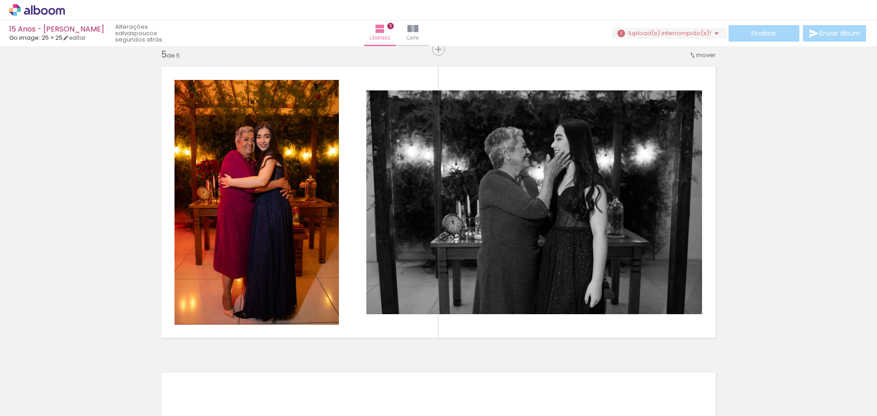
scroll to position [0, 777]
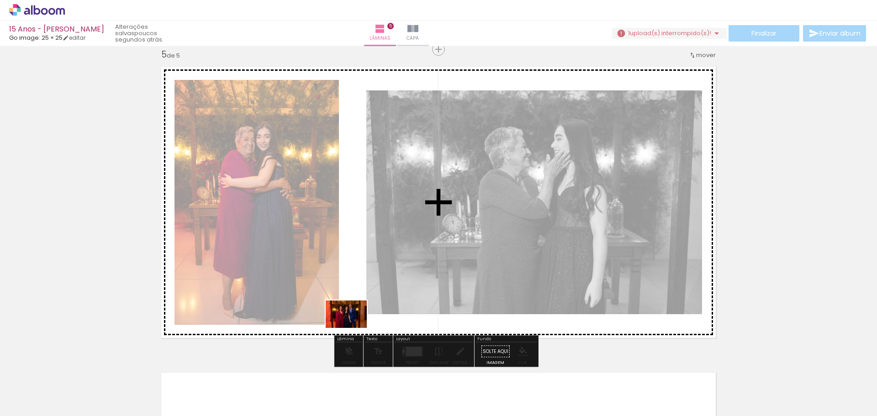
drag, startPoint x: 447, startPoint y: 392, endPoint x: 353, endPoint y: 328, distance: 114.3
click at [353, 328] on quentale-workspace at bounding box center [438, 208] width 877 height 416
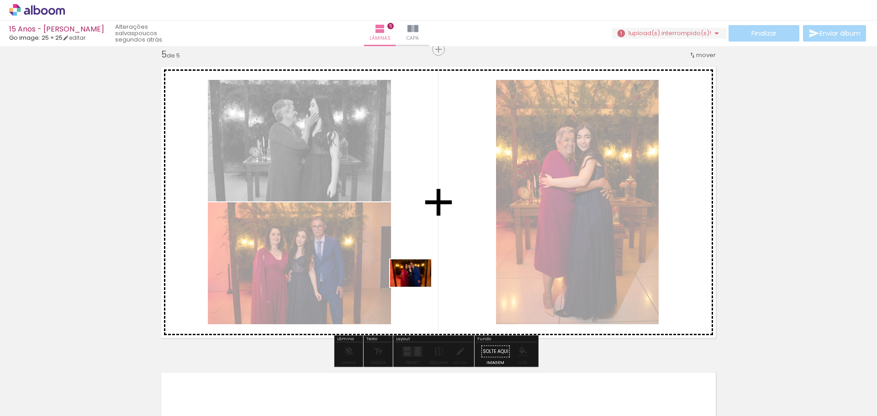
drag, startPoint x: 599, startPoint y: 397, endPoint x: 418, endPoint y: 287, distance: 212.2
click at [418, 287] on quentale-workspace at bounding box center [438, 208] width 877 height 416
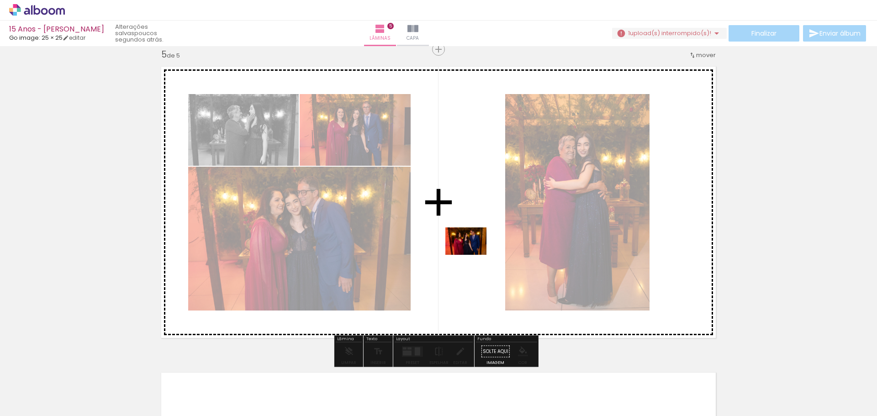
drag, startPoint x: 551, startPoint y: 393, endPoint x: 472, endPoint y: 253, distance: 160.6
click at [472, 253] on quentale-workspace at bounding box center [438, 208] width 877 height 416
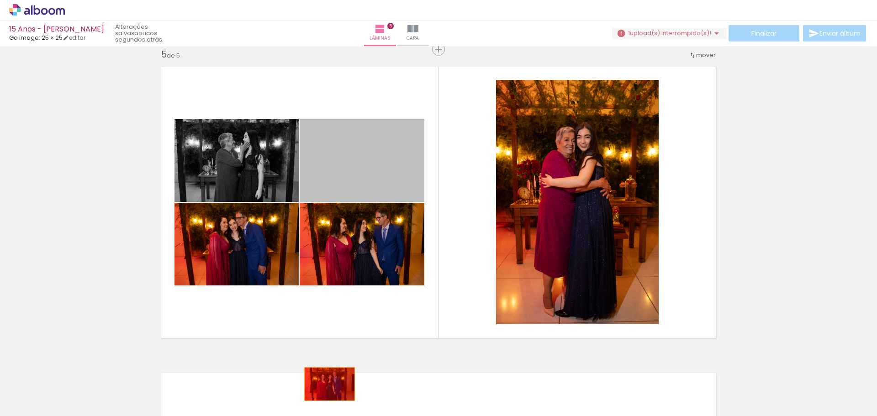
drag, startPoint x: 347, startPoint y: 168, endPoint x: 326, endPoint y: 387, distance: 219.8
click at [326, 387] on quentale-workspace at bounding box center [438, 208] width 877 height 416
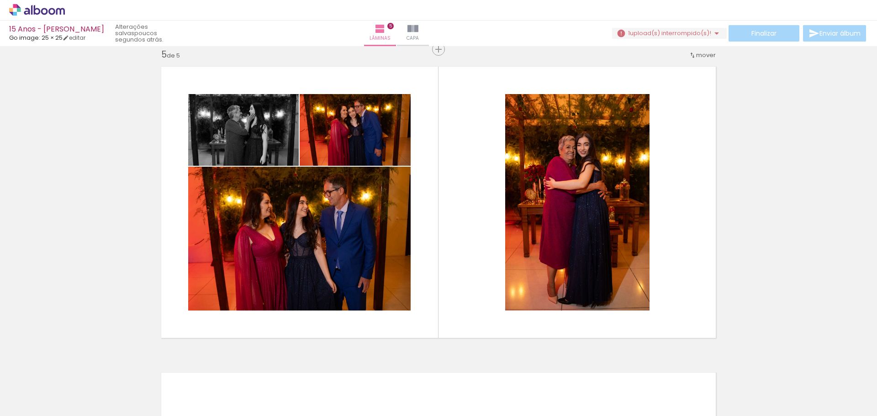
click at [47, 391] on iron-icon at bounding box center [46, 388] width 7 height 7
click at [0, 0] on slot "Não utilizadas" at bounding box center [0, 0] width 0 height 0
type input "Não utilizadas"
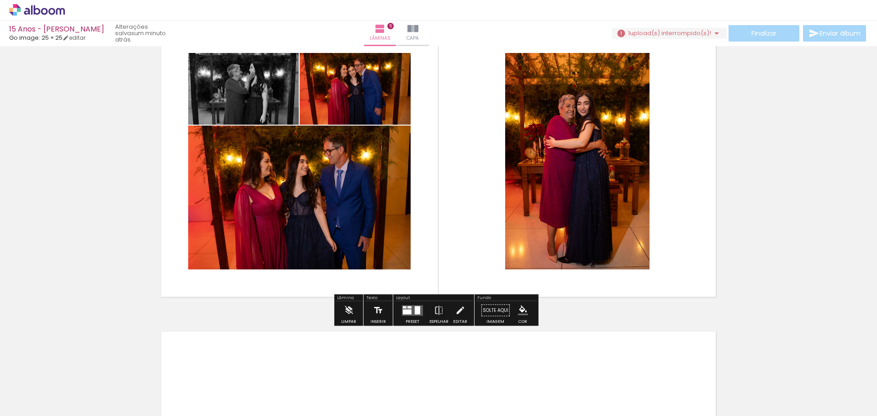
scroll to position [1282, 0]
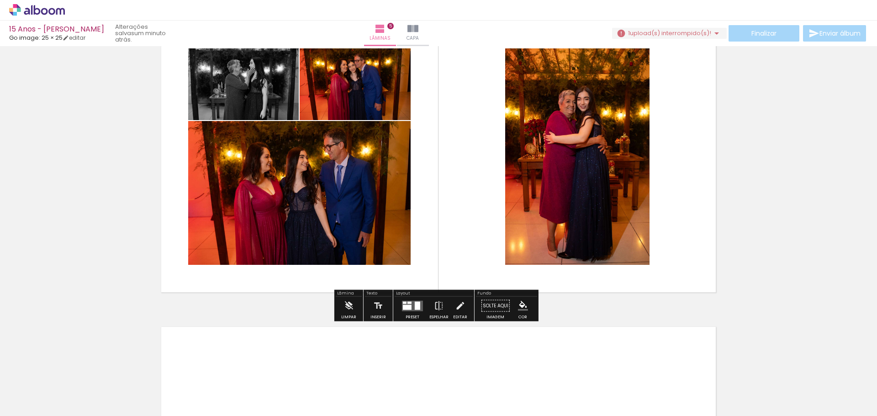
click at [406, 311] on div at bounding box center [412, 306] width 25 height 18
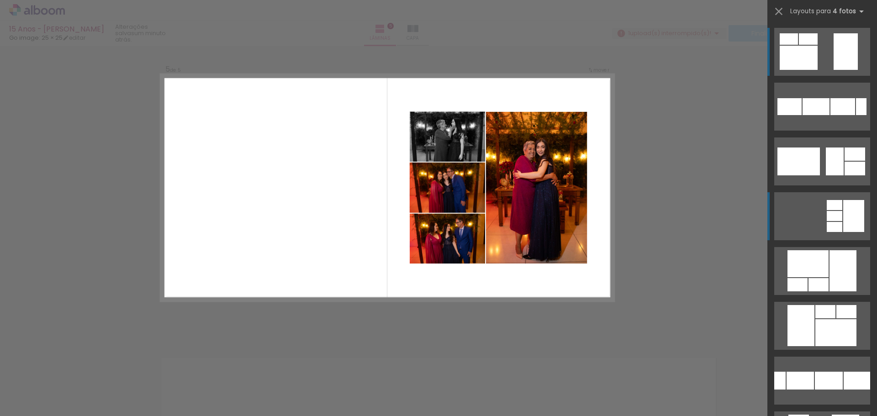
scroll to position [1236, 0]
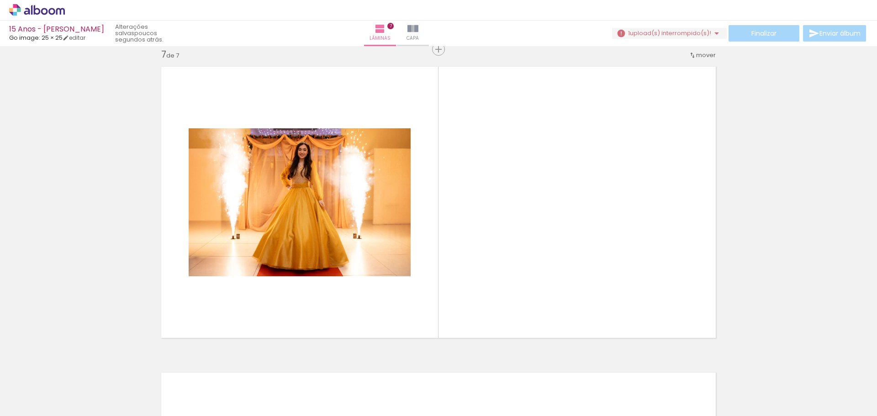
scroll to position [402, 0]
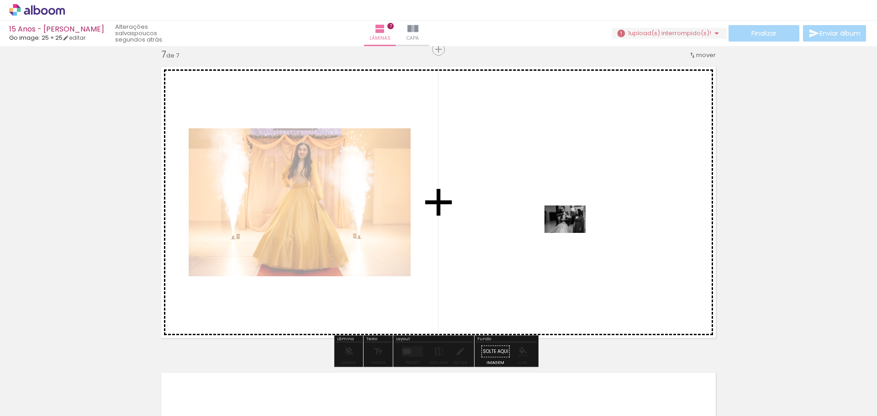
drag, startPoint x: 293, startPoint y: 385, endPoint x: 588, endPoint y: 224, distance: 336.1
click at [588, 224] on quentale-workspace at bounding box center [438, 208] width 877 height 416
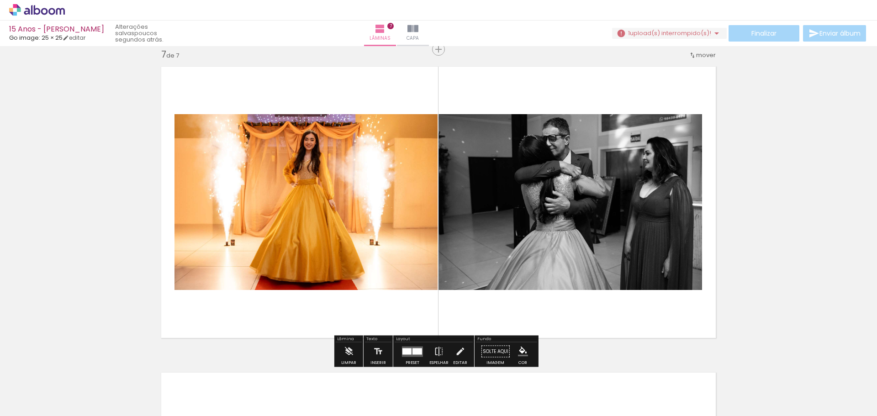
click at [416, 345] on div at bounding box center [412, 352] width 25 height 18
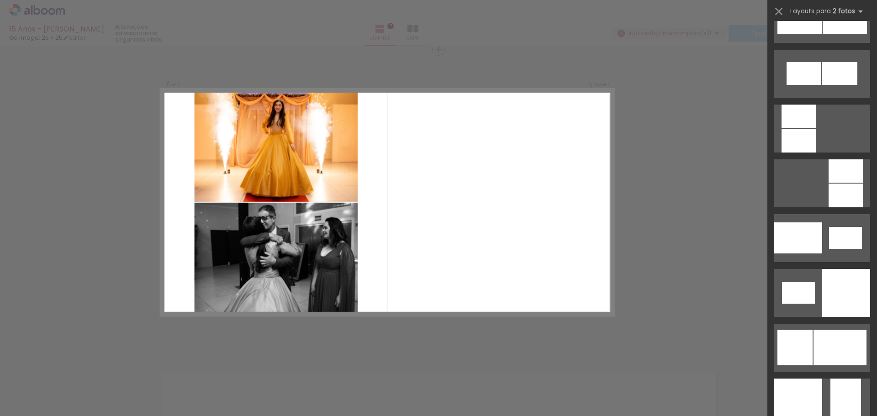
scroll to position [1005, 0]
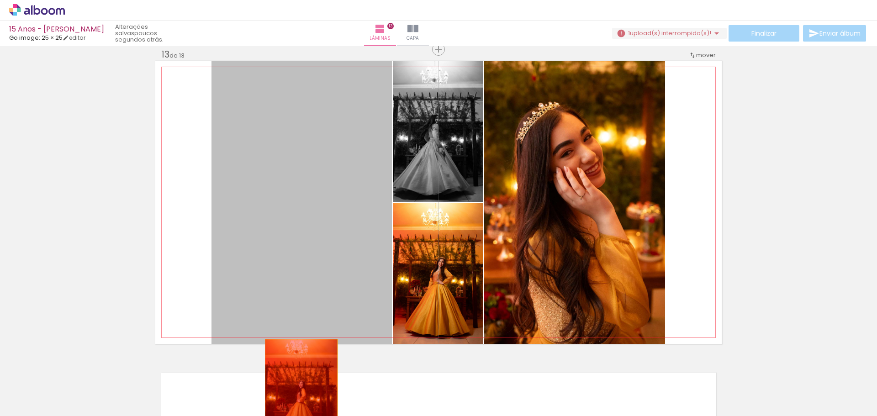
click at [298, 396] on quentale-workspace at bounding box center [438, 208] width 877 height 416
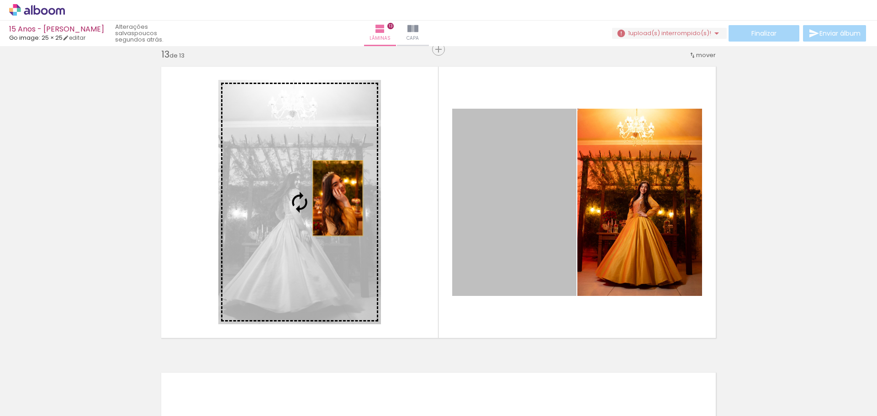
drag, startPoint x: 384, startPoint y: 199, endPoint x: 334, endPoint y: 198, distance: 50.3
click at [0, 0] on slot at bounding box center [0, 0] width 0 height 0
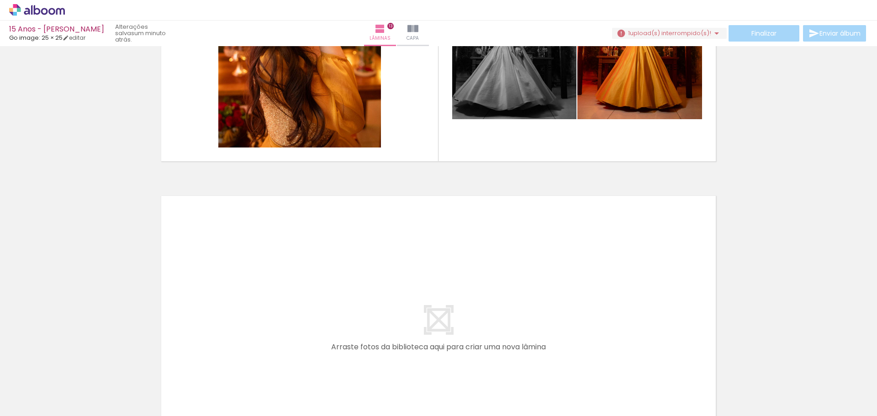
scroll to position [3868, 0]
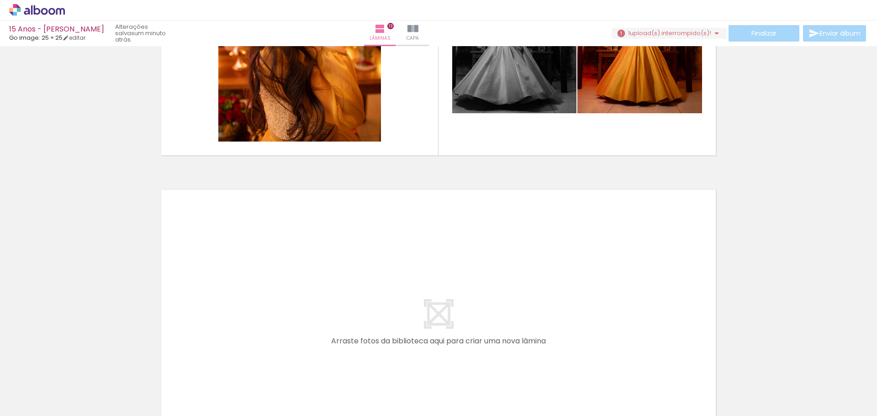
click at [179, 365] on iron-icon at bounding box center [174, 367] width 10 height 10
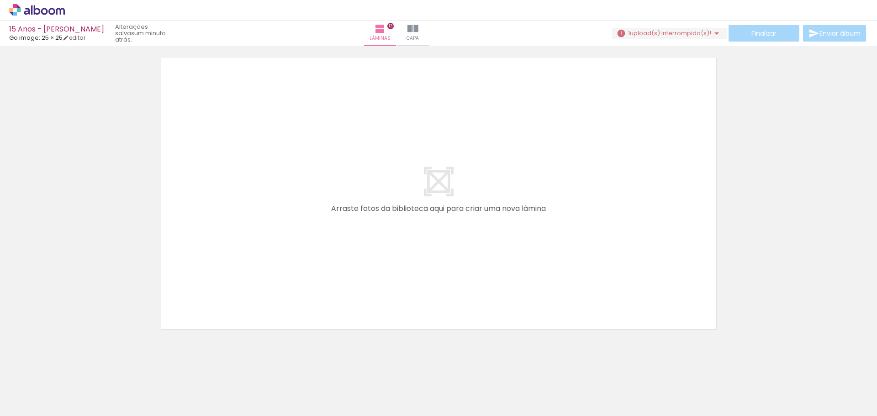
scroll to position [4008, 0]
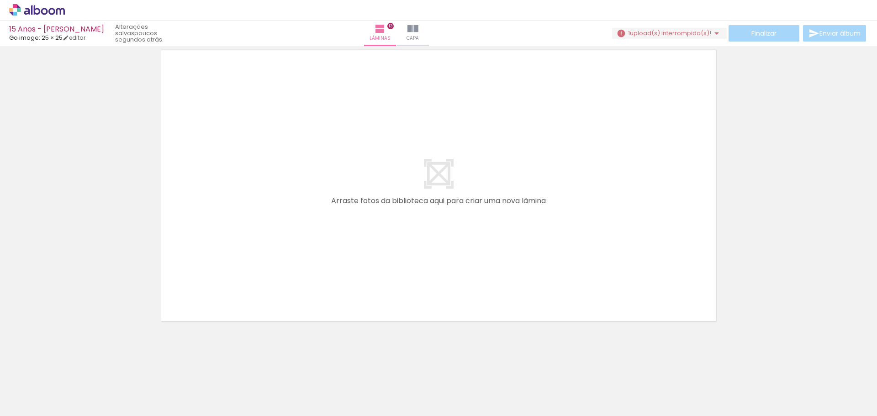
click at [179, 367] on iron-icon at bounding box center [174, 367] width 10 height 10
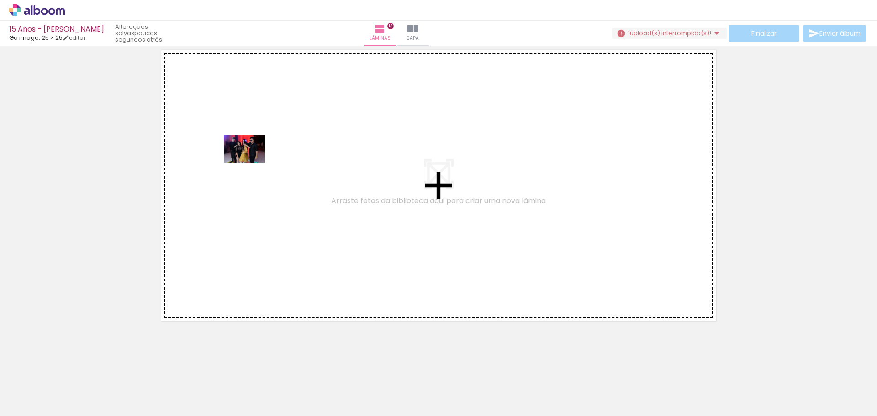
drag, startPoint x: 210, startPoint y: 363, endPoint x: 251, endPoint y: 163, distance: 204.3
click at [251, 163] on quentale-workspace at bounding box center [438, 208] width 877 height 416
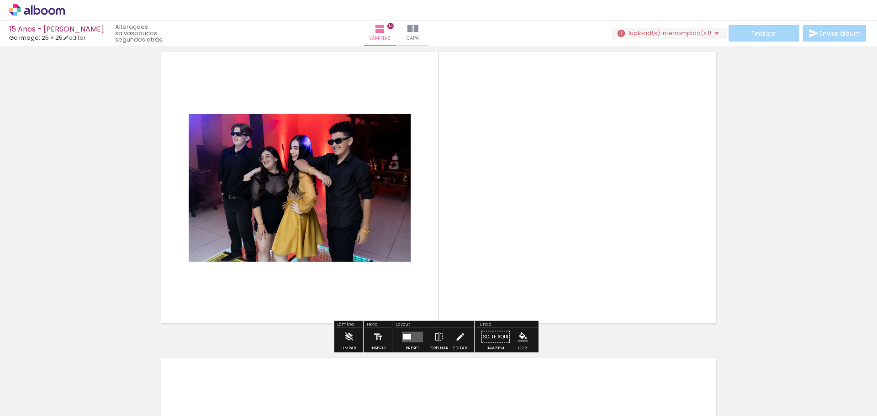
scroll to position [4037, 0]
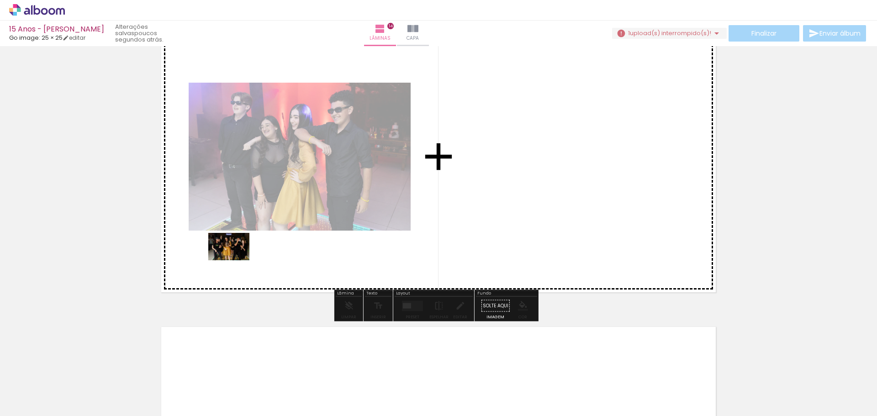
drag, startPoint x: 209, startPoint y: 324, endPoint x: 236, endPoint y: 260, distance: 69.2
click at [236, 260] on quentale-workspace at bounding box center [438, 208] width 877 height 416
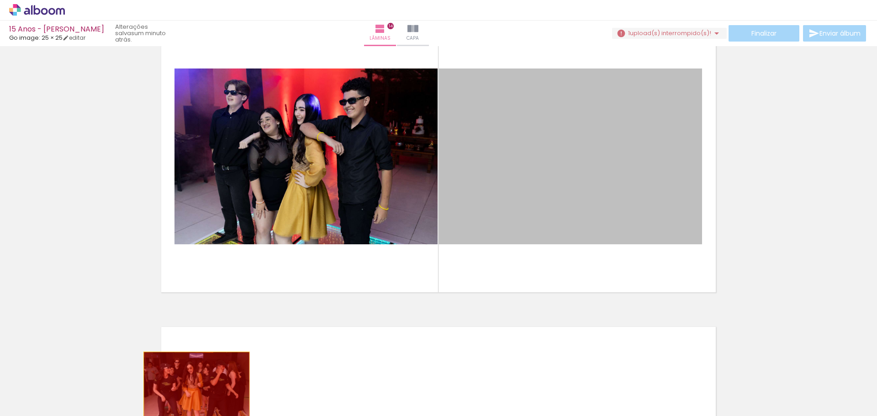
drag, startPoint x: 513, startPoint y: 141, endPoint x: 193, endPoint y: 387, distance: 403.9
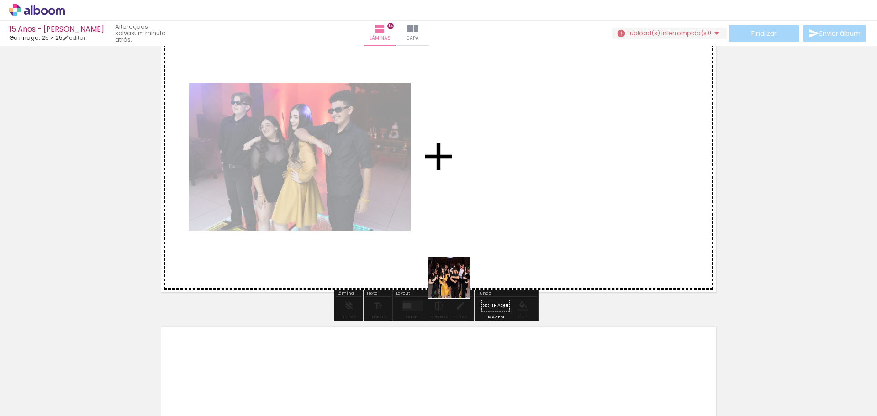
drag, startPoint x: 402, startPoint y: 396, endPoint x: 506, endPoint y: 220, distance: 204.2
click at [506, 220] on quentale-workspace at bounding box center [438, 208] width 877 height 416
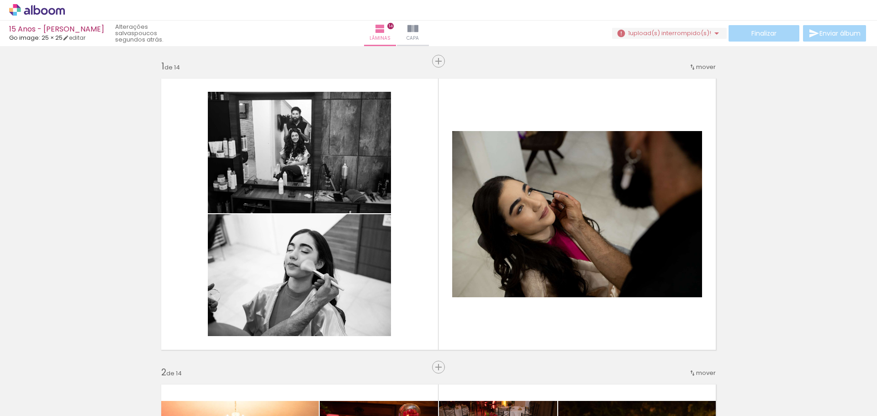
scroll to position [4037, 0]
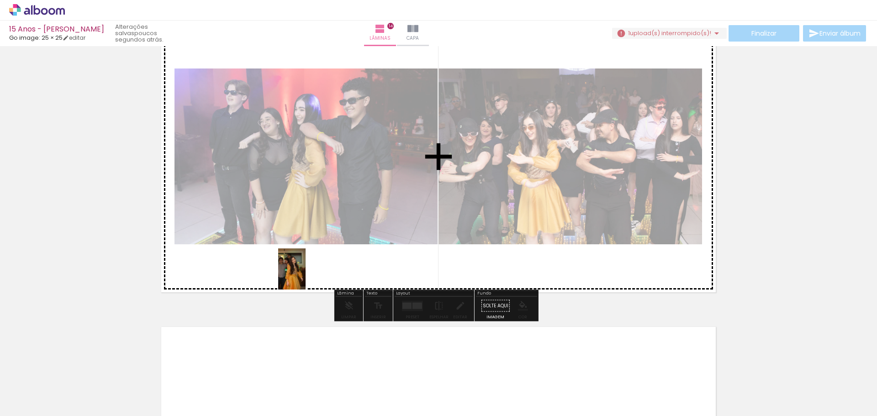
drag, startPoint x: 93, startPoint y: 397, endPoint x: 306, endPoint y: 276, distance: 245.1
click at [306, 276] on quentale-workspace at bounding box center [438, 208] width 877 height 416
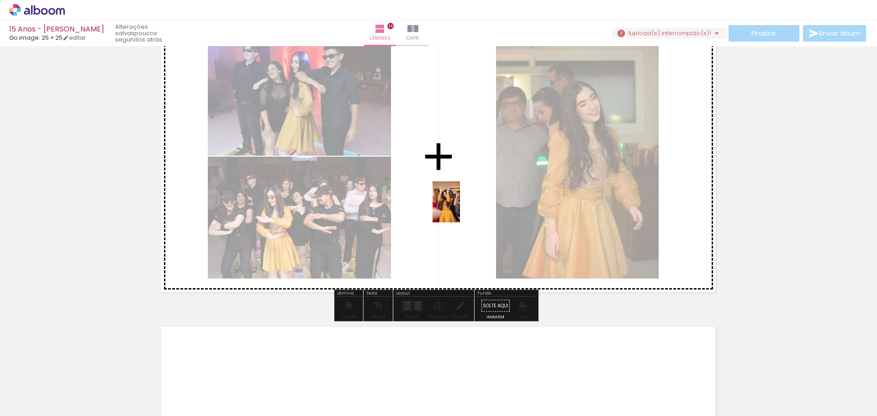
drag, startPoint x: 105, startPoint y: 386, endPoint x: 460, endPoint y: 208, distance: 397.2
click at [460, 208] on quentale-workspace at bounding box center [438, 208] width 877 height 416
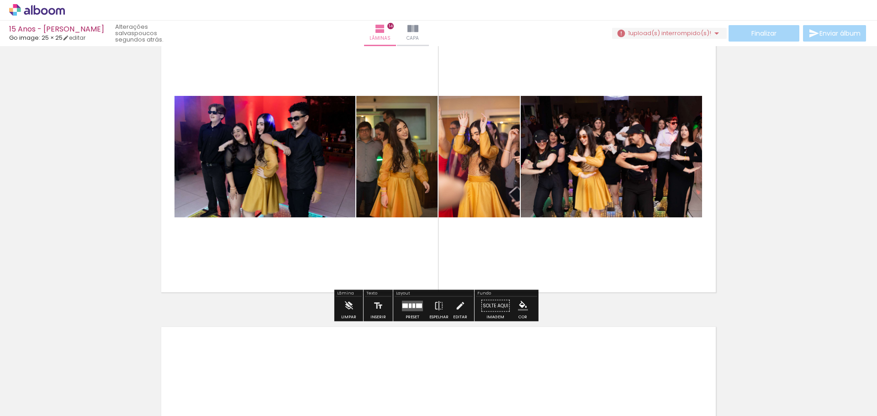
click at [179, 367] on iron-icon at bounding box center [174, 367] width 10 height 10
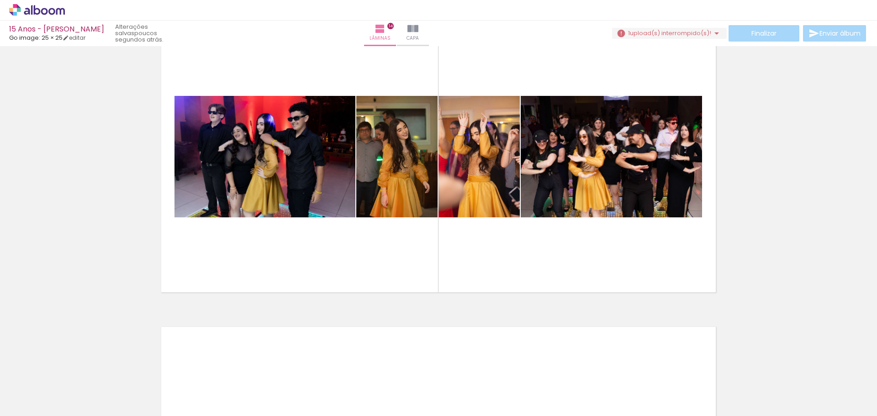
click at [177, 366] on iron-icon at bounding box center [174, 367] width 10 height 10
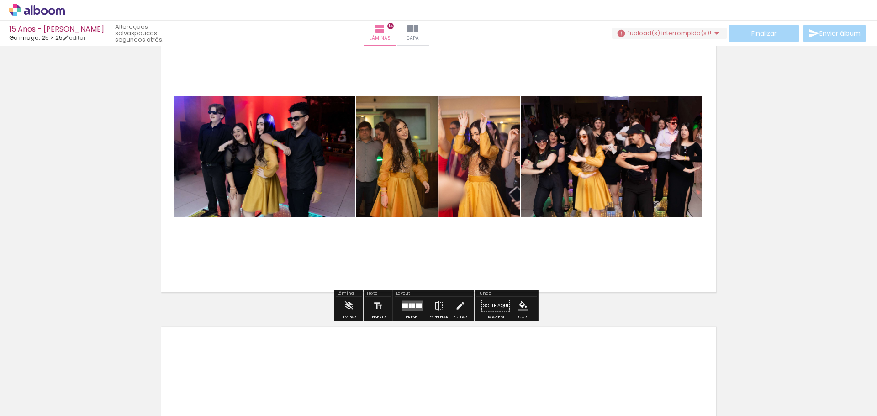
click at [413, 303] on quentale-layouter at bounding box center [412, 306] width 21 height 11
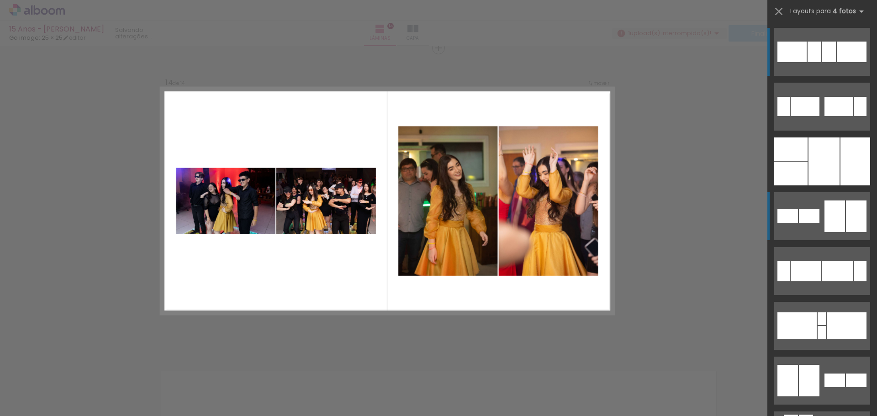
scroll to position [3991, 0]
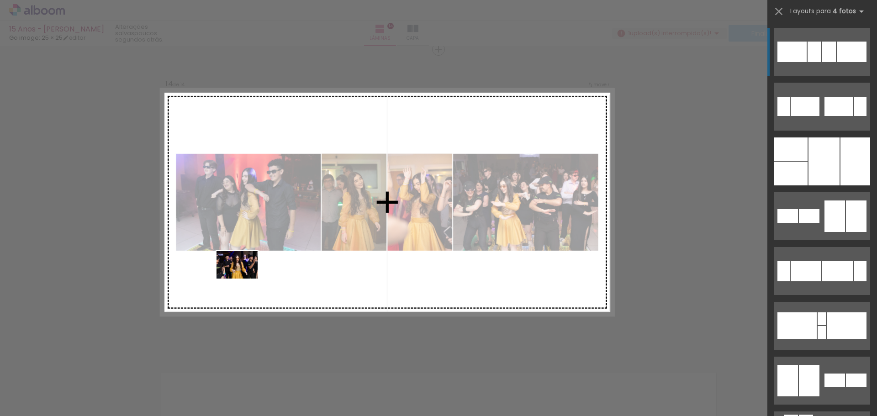
drag, startPoint x: 143, startPoint y: 393, endPoint x: 244, endPoint y: 279, distance: 152.8
click at [244, 279] on quentale-workspace at bounding box center [438, 208] width 877 height 416
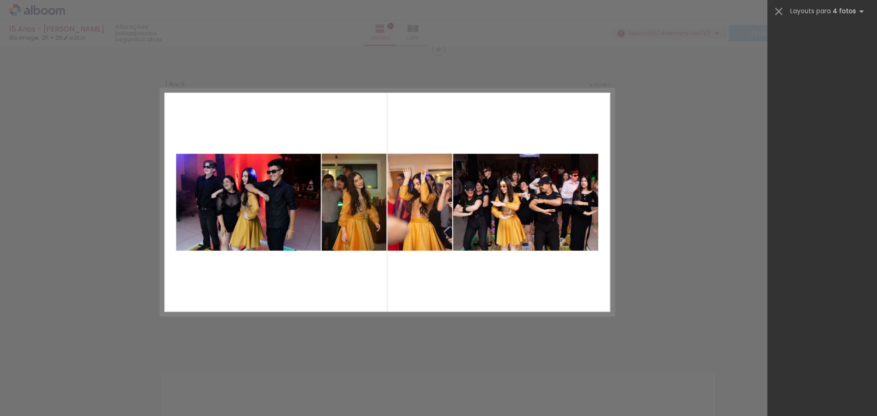
scroll to position [0, 0]
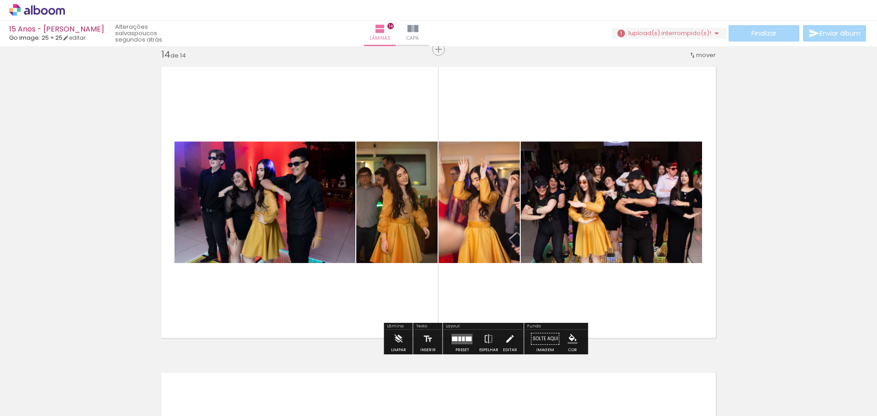
click at [459, 339] on div at bounding box center [460, 339] width 3 height 5
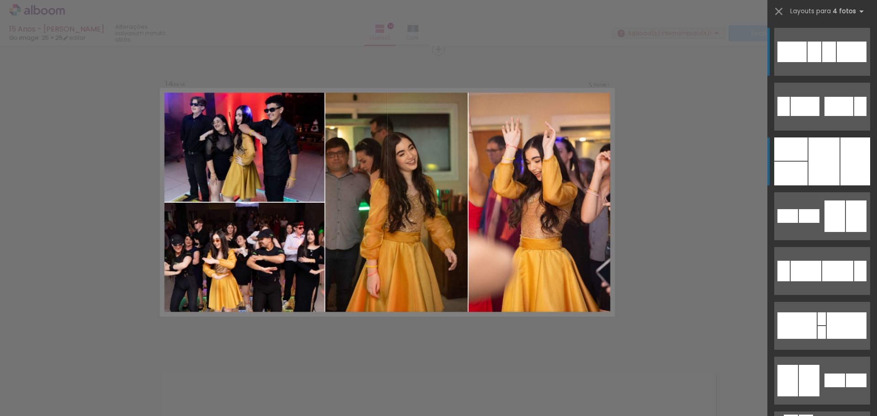
click at [824, 166] on div at bounding box center [824, 162] width 31 height 48
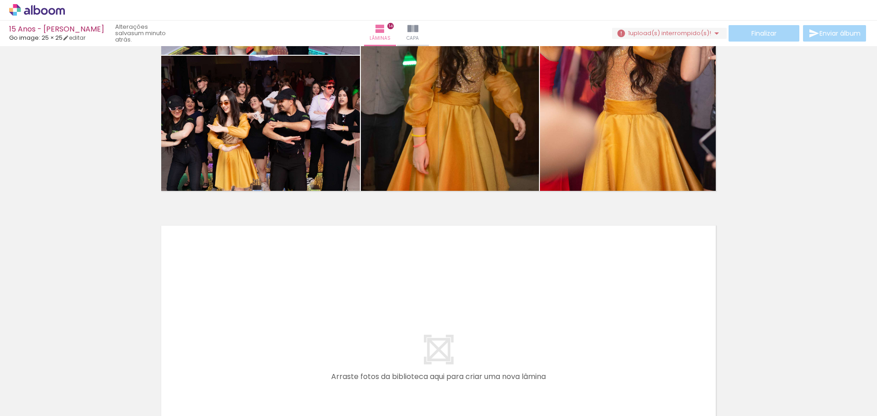
scroll to position [4174, 0]
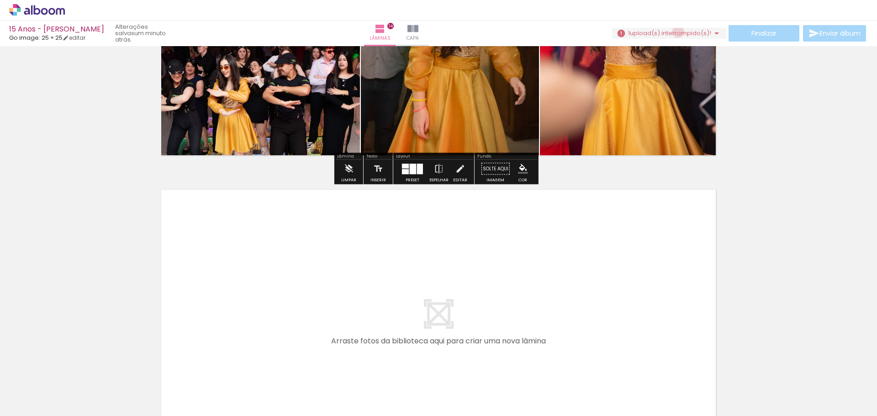
click at [674, 32] on span "upload(s) interrompido(s)!" at bounding box center [670, 33] width 81 height 9
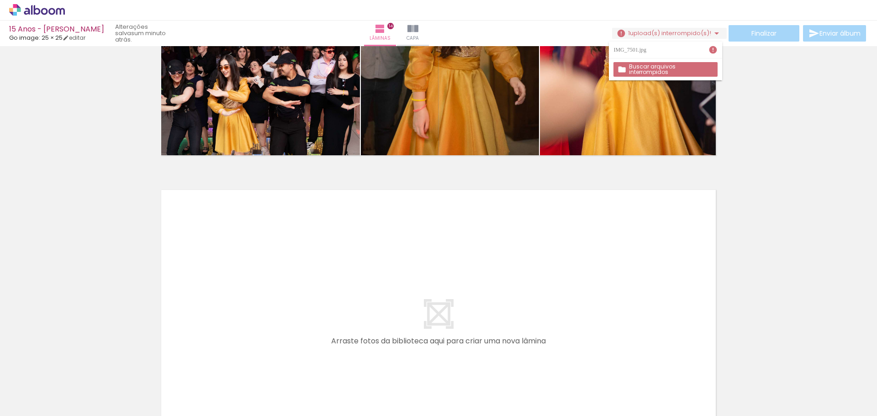
click at [0, 0] on slot "Buscar arquivos interrompidos" at bounding box center [0, 0] width 0 height 0
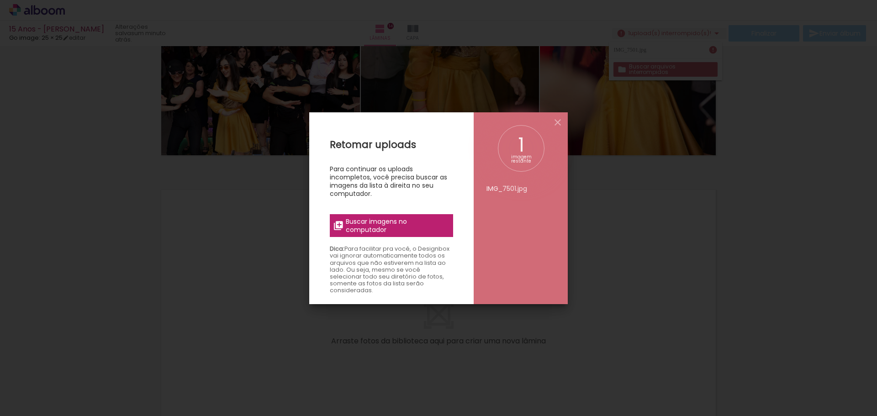
click at [385, 225] on span "Buscar imagens no computador" at bounding box center [397, 225] width 102 height 16
click at [0, 0] on input "file" at bounding box center [0, 0] width 0 height 0
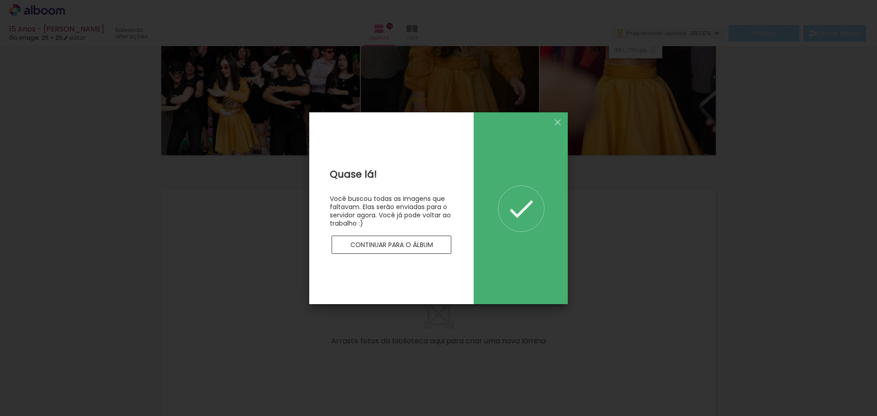
click at [0, 0] on slot "Continuar para o álbum" at bounding box center [0, 0] width 0 height 0
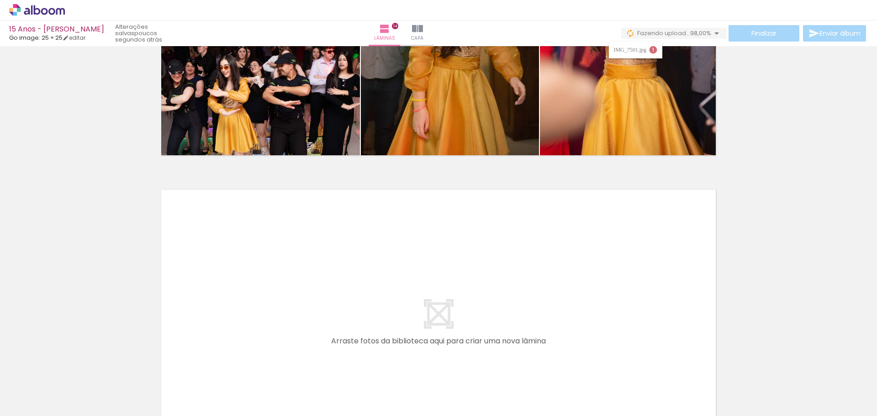
click at [42, 392] on input "Não utilizadas" at bounding box center [25, 396] width 35 height 8
click at [0, 0] on slot "Todas as fotos" at bounding box center [0, 0] width 0 height 0
type input "Todas as fotos"
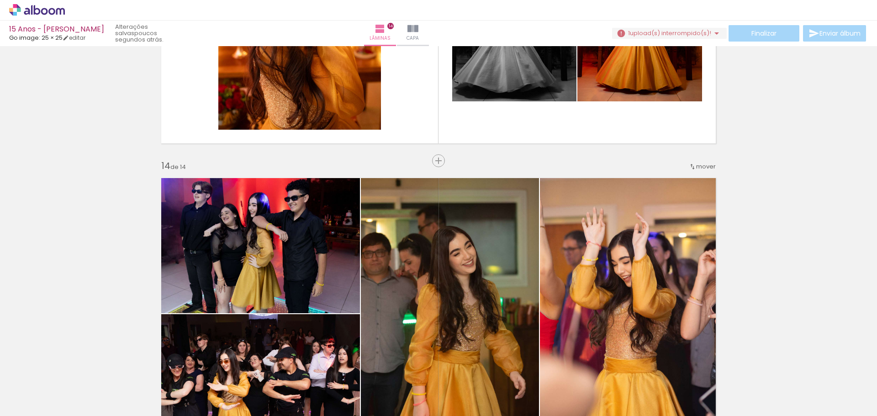
scroll to position [3854, 0]
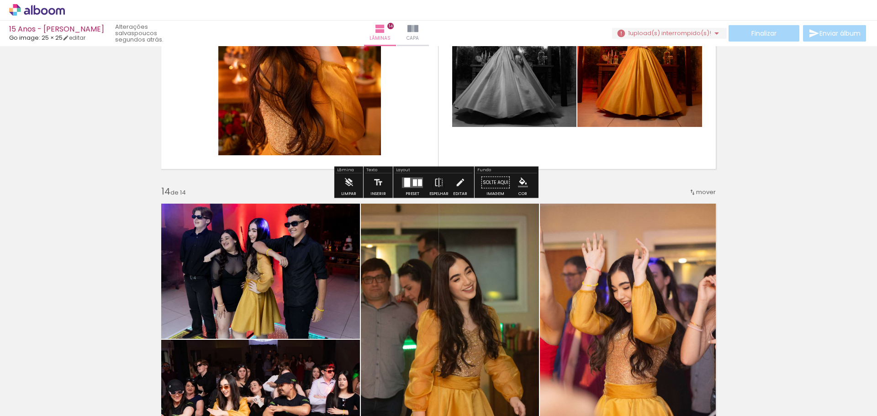
click at [761, 32] on div "Finalizar Enviar álbum" at bounding box center [740, 33] width 256 height 16
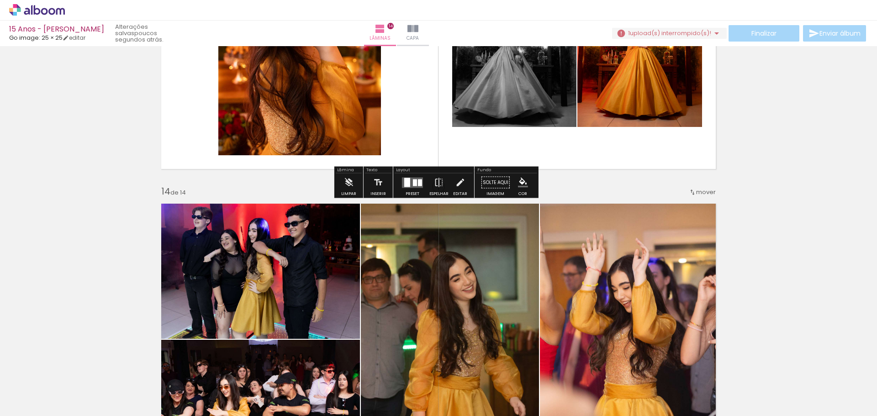
click at [760, 33] on div "Finalizar Enviar álbum" at bounding box center [740, 33] width 256 height 16
click at [699, 32] on span "upload(s) interrompido(s)!" at bounding box center [670, 33] width 81 height 9
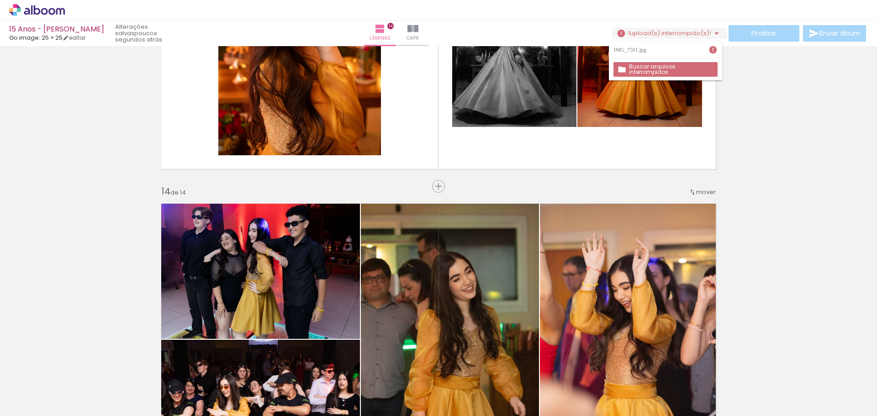
click at [714, 51] on iron-icon at bounding box center [713, 49] width 9 height 9
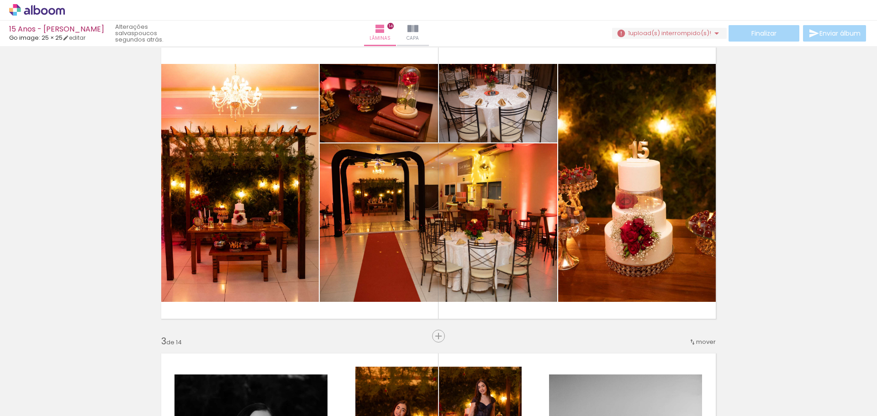
scroll to position [365, 0]
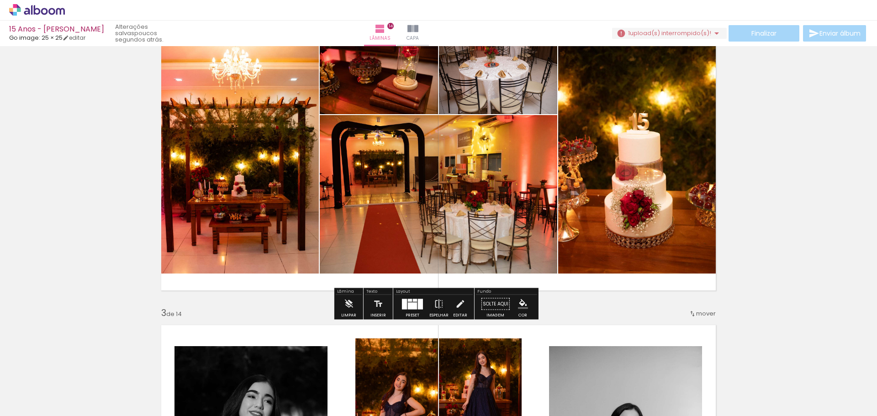
click at [857, 34] on div "Finalizar Enviar álbum" at bounding box center [740, 33] width 256 height 16
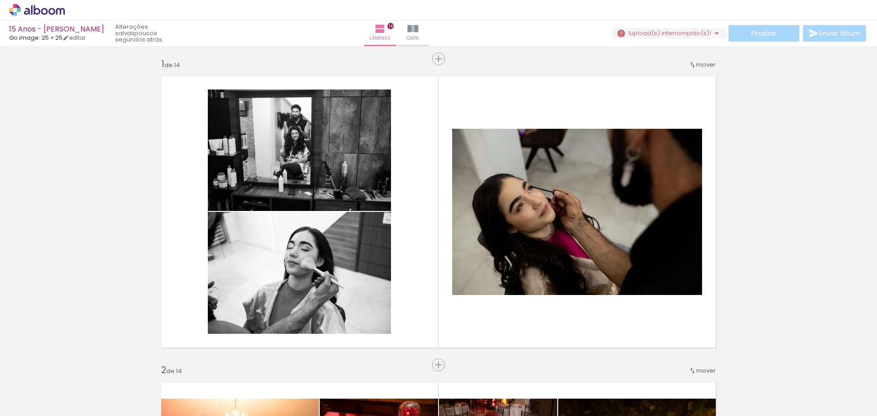
scroll to position [0, 0]
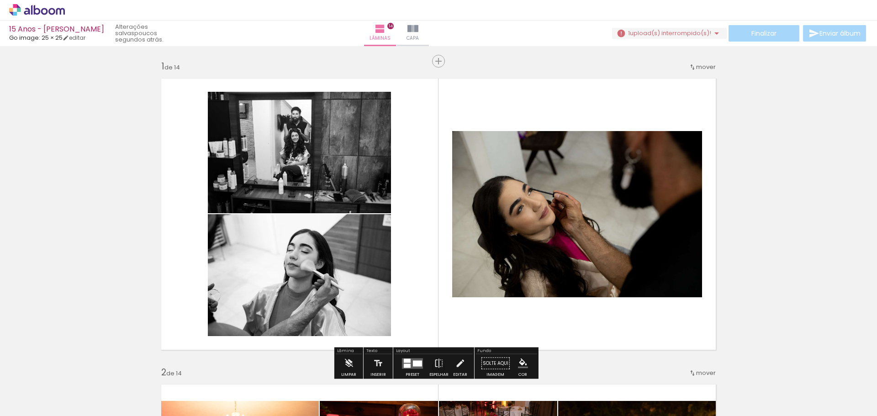
click at [711, 31] on iron-icon at bounding box center [716, 33] width 11 height 11
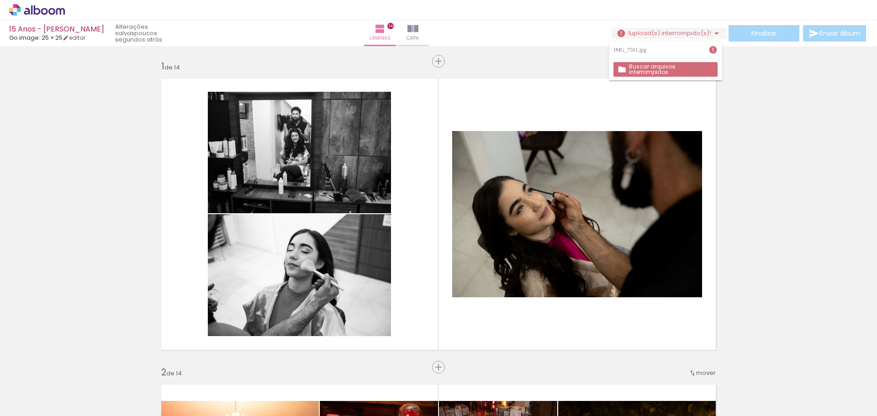
click at [0, 0] on slot "Buscar arquivos interrompidos" at bounding box center [0, 0] width 0 height 0
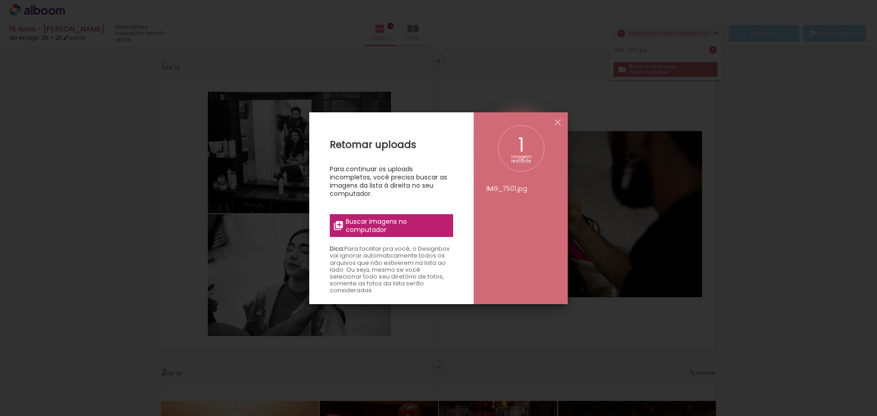
click at [379, 223] on span "Buscar imagens no computador" at bounding box center [397, 225] width 102 height 16
click at [0, 0] on input "file" at bounding box center [0, 0] width 0 height 0
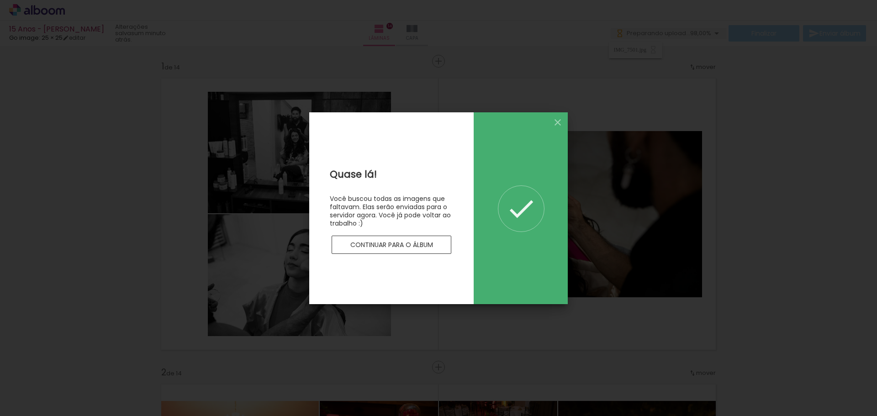
click at [0, 0] on slot "Continuar para o álbum" at bounding box center [0, 0] width 0 height 0
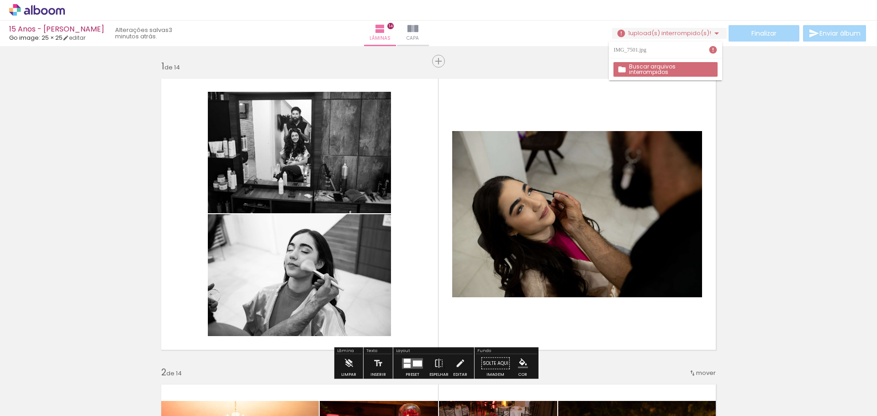
click at [648, 31] on span "upload(s) interrompido(s)!" at bounding box center [670, 33] width 81 height 9
click at [651, 64] on paper-button "Buscar arquivos interrompidos" at bounding box center [666, 69] width 104 height 15
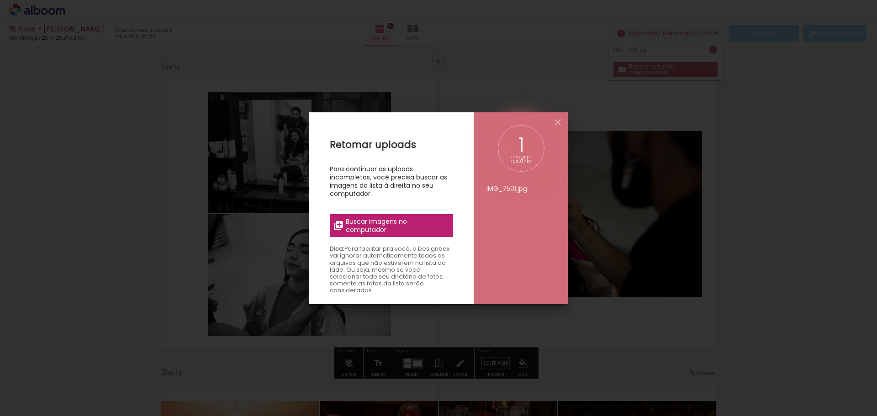
click at [371, 228] on span "Buscar imagens no computador" at bounding box center [397, 225] width 102 height 16
click at [0, 0] on input "file" at bounding box center [0, 0] width 0 height 0
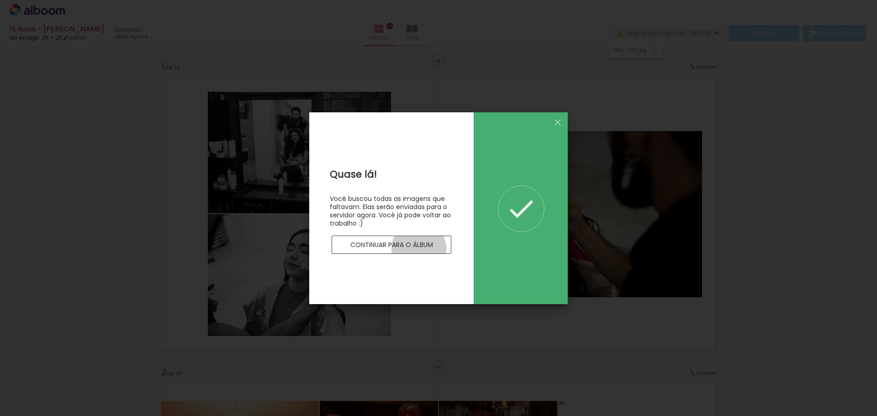
click at [0, 0] on slot "Continuar para o álbum" at bounding box center [0, 0] width 0 height 0
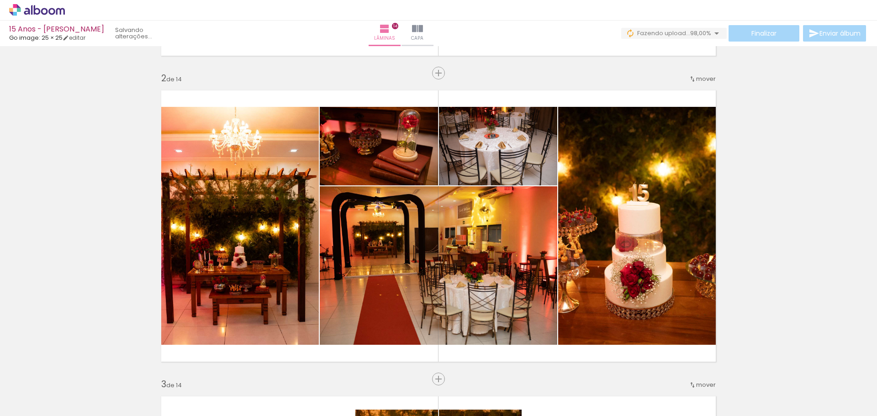
scroll to position [320, 0]
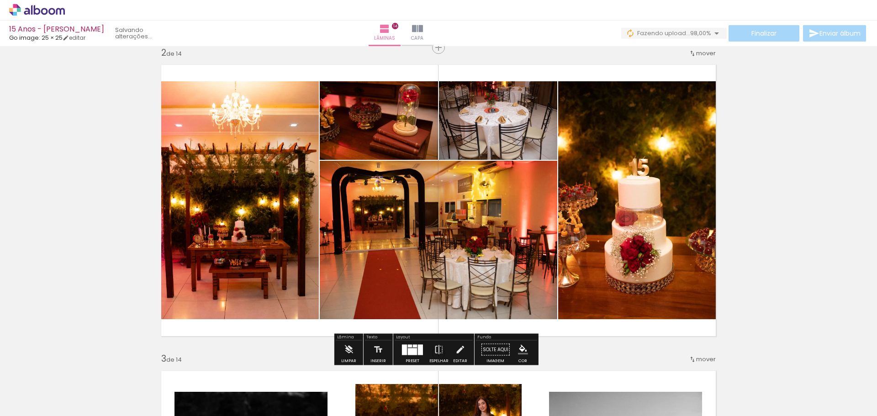
click at [712, 31] on iron-icon at bounding box center [716, 33] width 11 height 11
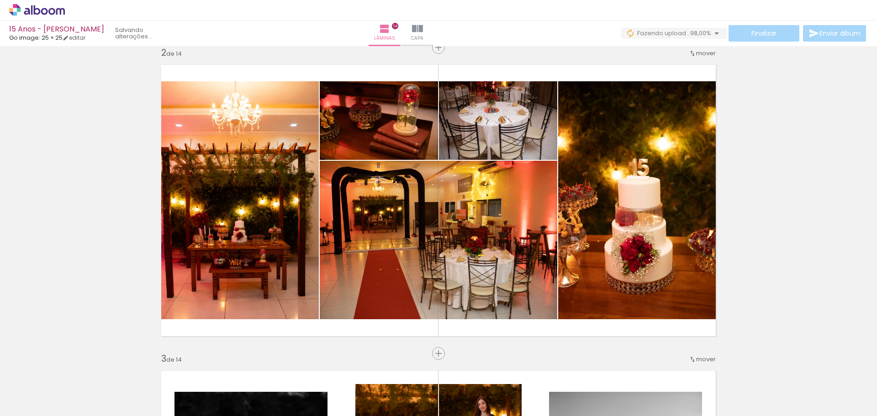
click at [715, 31] on iron-icon at bounding box center [716, 33] width 11 height 11
click at [761, 29] on div "Finalizar Enviar álbum" at bounding box center [744, 33] width 247 height 16
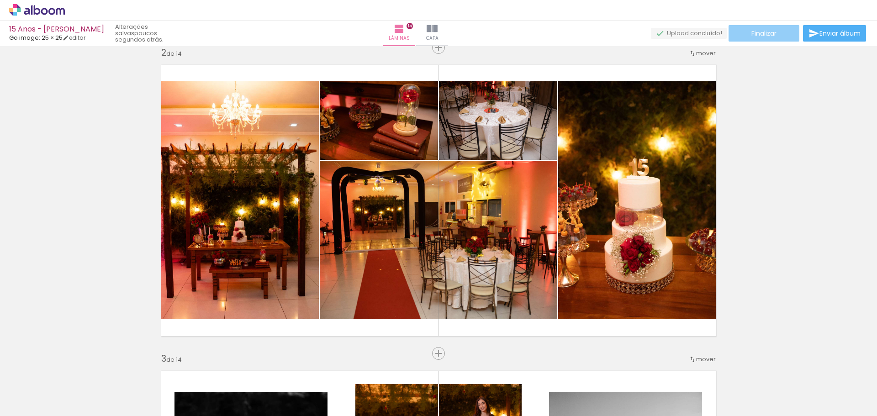
click at [773, 33] on span "Finalizar" at bounding box center [764, 33] width 25 height 6
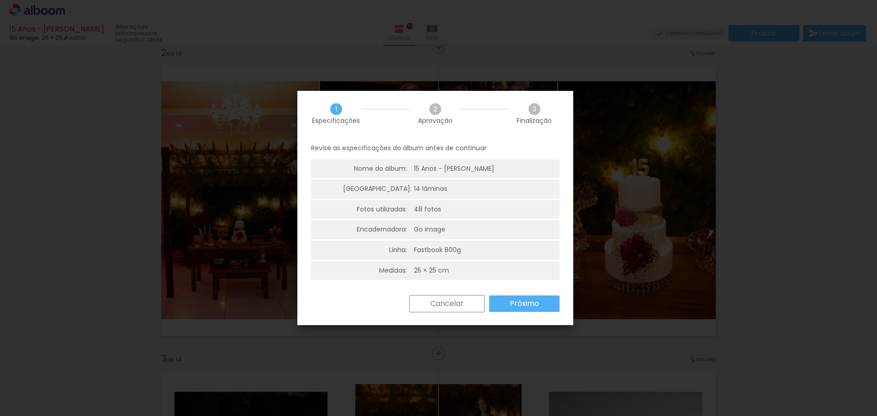
scroll to position [2, 0]
click at [0, 0] on slot "Próximo" at bounding box center [0, 0] width 0 height 0
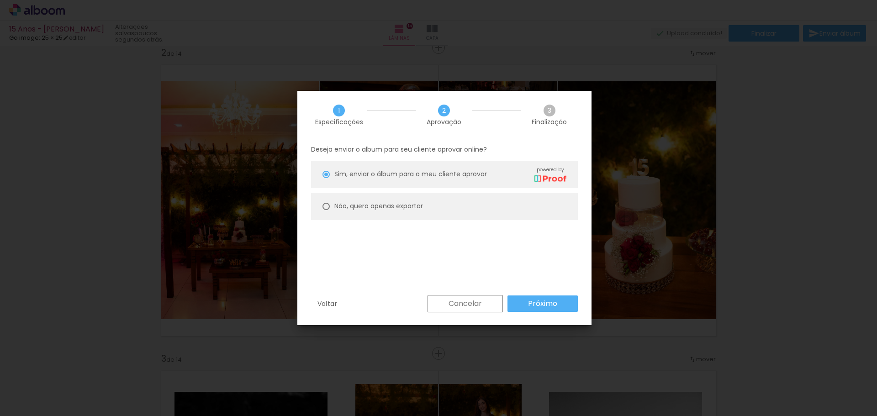
click at [0, 0] on slot "Não, quero apenas exportar" at bounding box center [0, 0] width 0 height 0
type paper-radio-button "on"
click at [0, 0] on slot "Próximo" at bounding box center [0, 0] width 0 height 0
type input "Alta, 300 DPI"
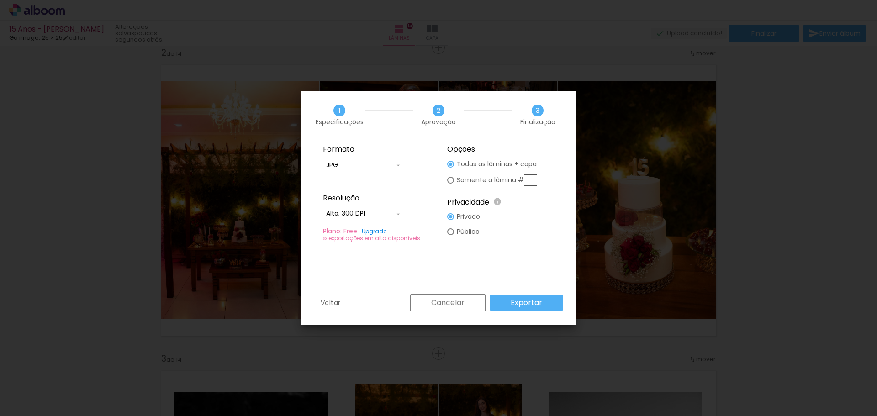
click at [395, 162] on iron-icon at bounding box center [398, 165] width 7 height 7
click at [395, 161] on paper-item "JPG" at bounding box center [364, 164] width 82 height 18
click at [0, 0] on slot "Exportar" at bounding box center [0, 0] width 0 height 0
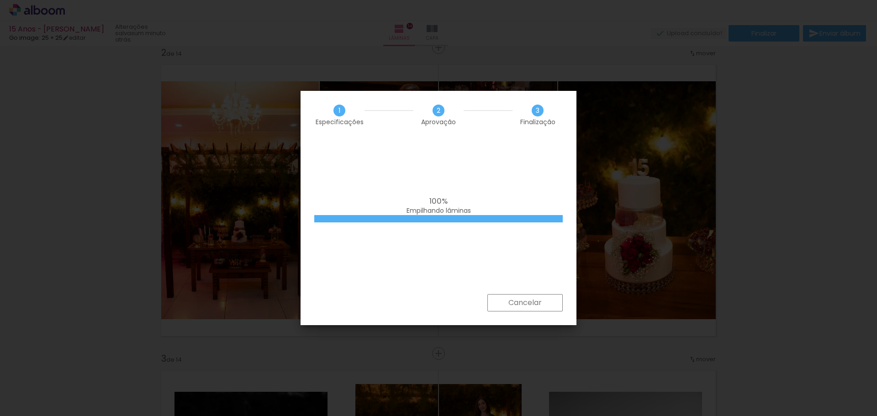
click at [788, 255] on iron-overlay-backdrop at bounding box center [438, 208] width 877 height 416
click at [57, 123] on iron-overlay-backdrop at bounding box center [438, 208] width 877 height 416
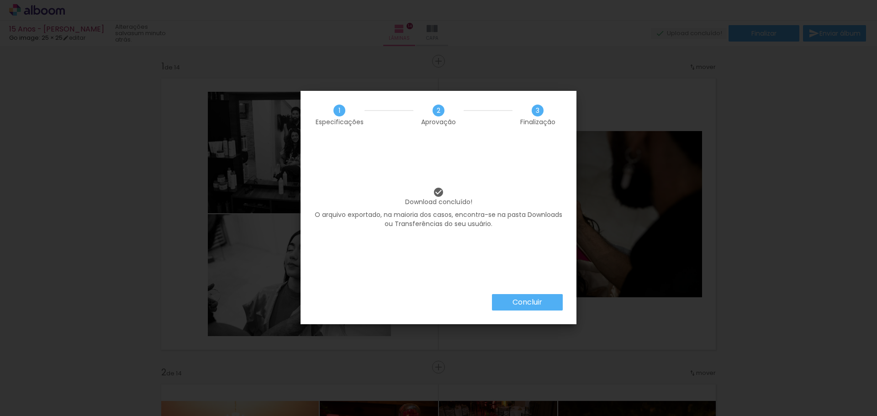
scroll to position [320, 0]
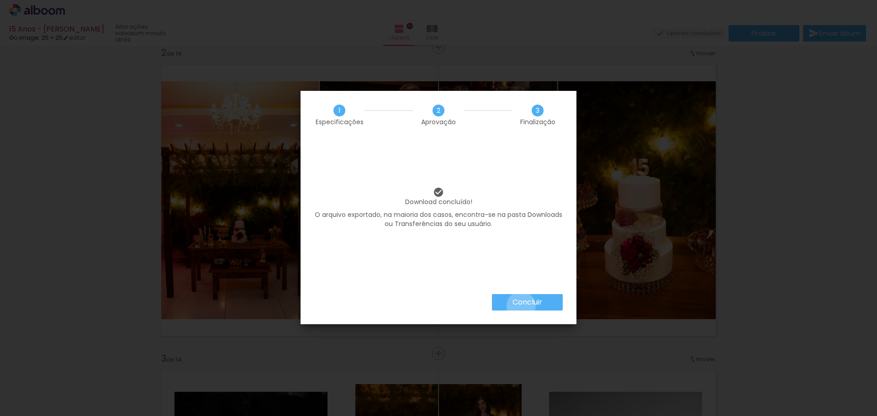
click at [0, 0] on slot "Concluir" at bounding box center [0, 0] width 0 height 0
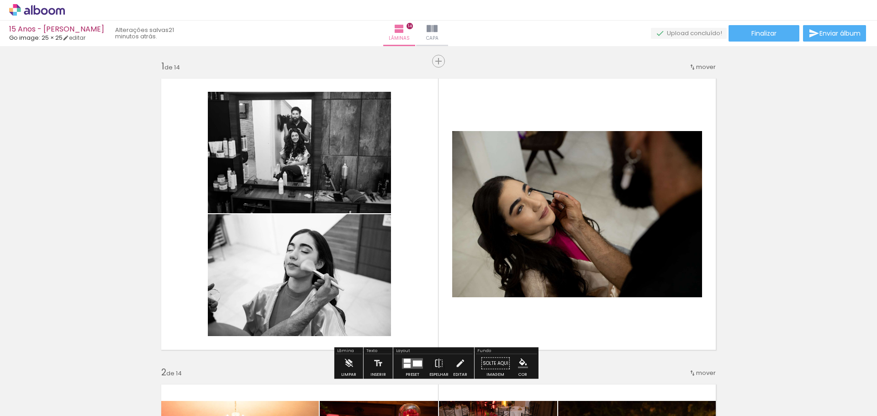
click at [49, 12] on icon at bounding box center [51, 11] width 7 height 7
